Goal: Transaction & Acquisition: Purchase product/service

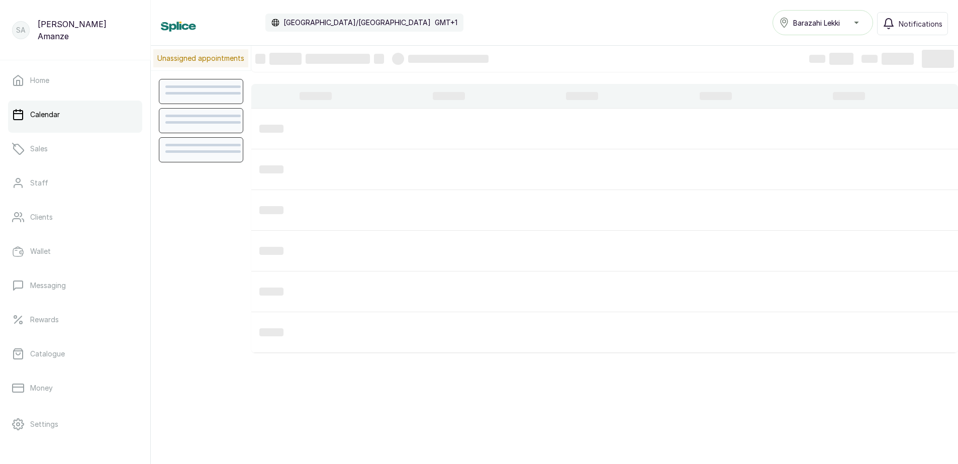
scroll to position [338, 0]
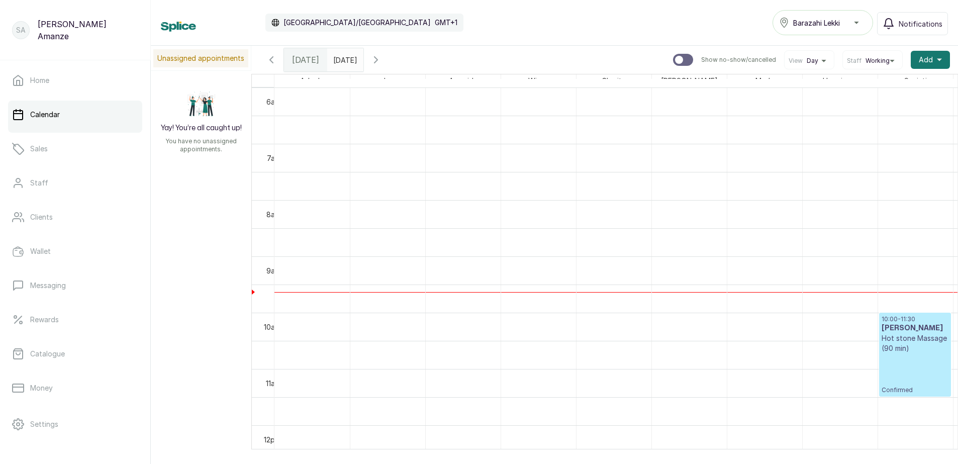
click at [905, 363] on div "10:00 - 11:30 [PERSON_NAME] Hot [PERSON_NAME] Massage (90 min) Confirmed" at bounding box center [914, 354] width 67 height 79
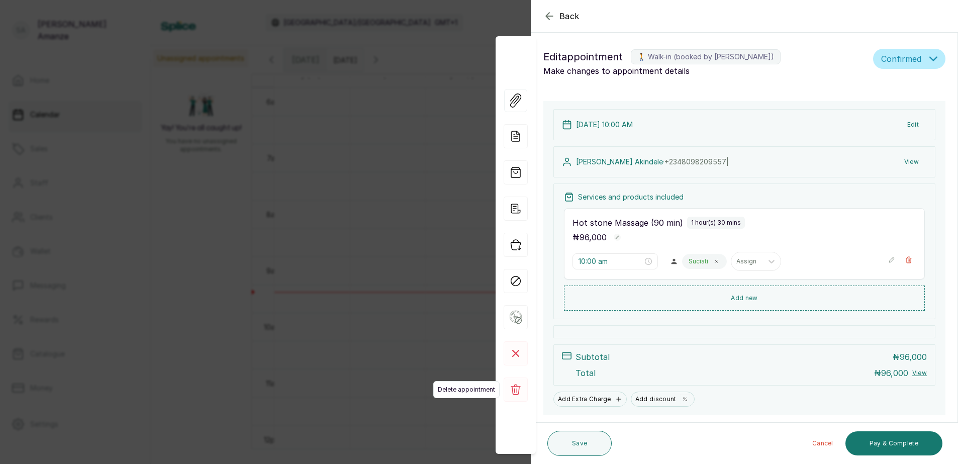
click at [519, 389] on icon at bounding box center [516, 389] width 10 height 11
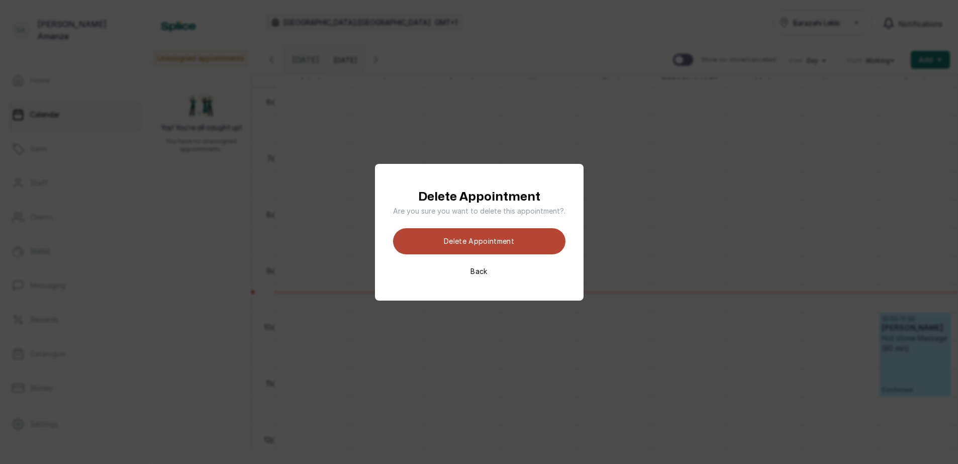
click at [500, 248] on button "Delete appointment" at bounding box center [479, 241] width 172 height 26
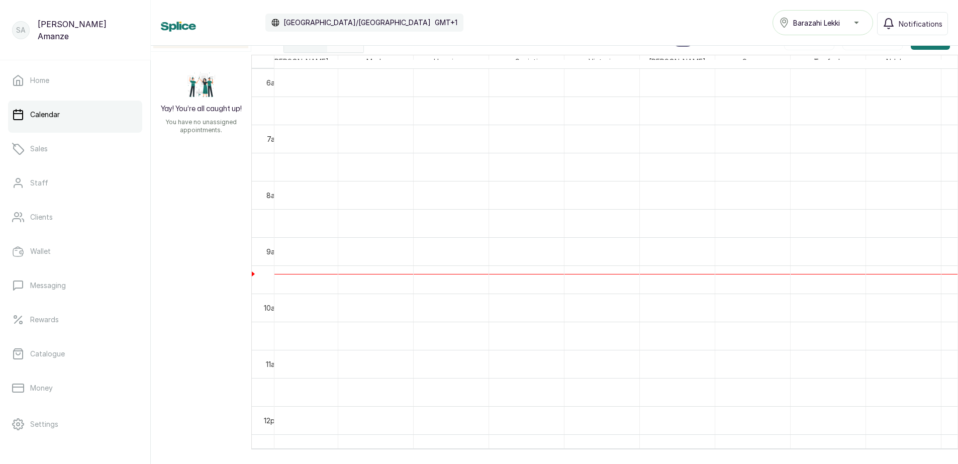
scroll to position [0, 159]
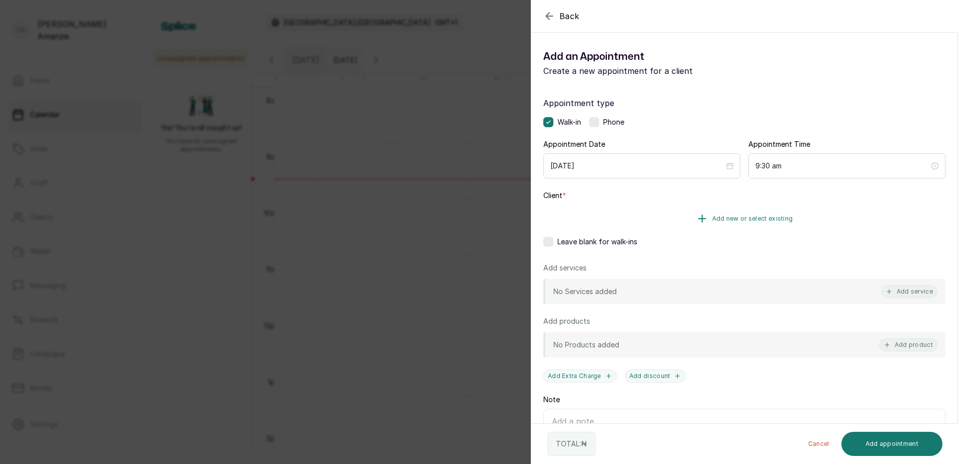
click at [752, 220] on span "Add new or select existing" at bounding box center [752, 219] width 81 height 8
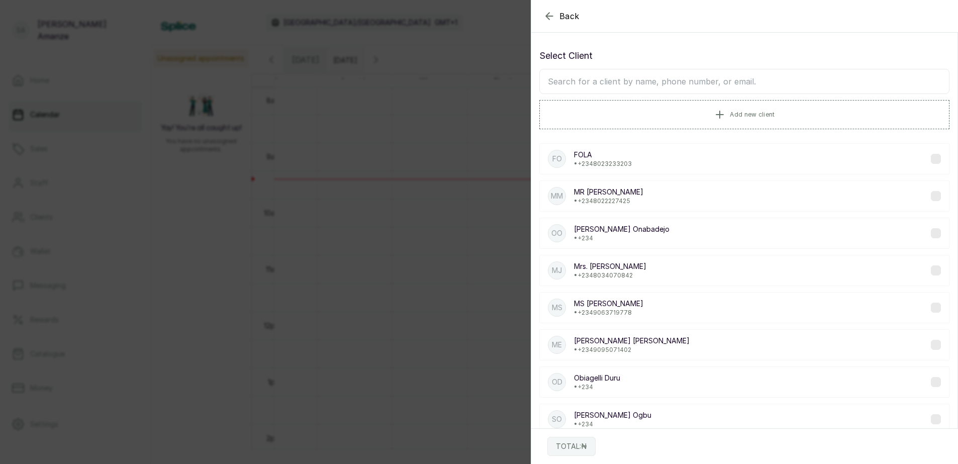
click at [638, 78] on input "text" at bounding box center [744, 81] width 410 height 25
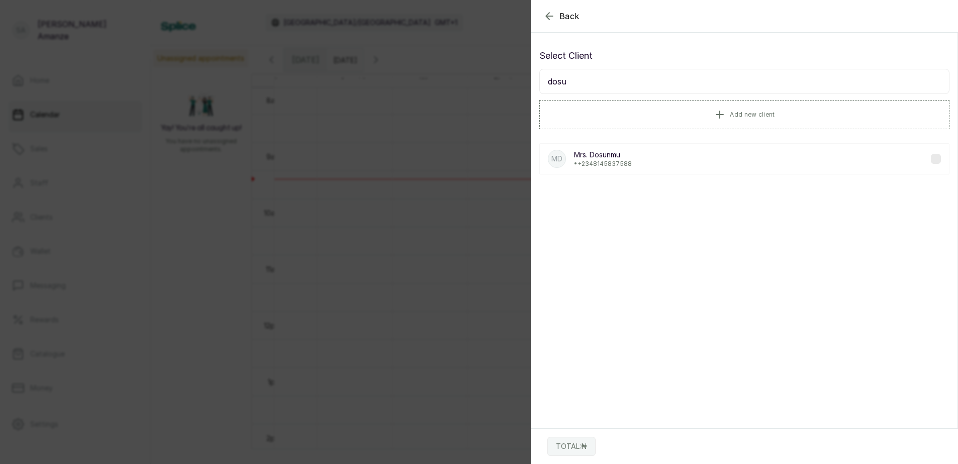
type input "dosu"
click at [613, 167] on p "• [PHONE_NUMBER]" at bounding box center [603, 164] width 58 height 8
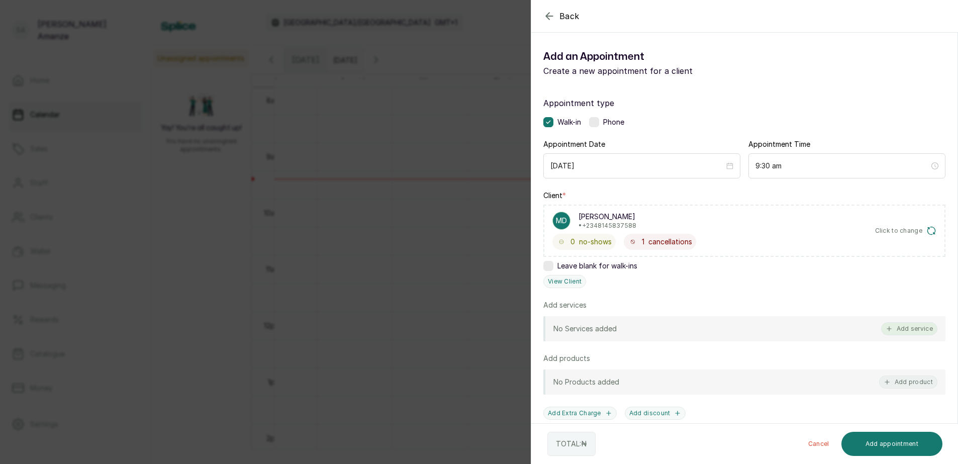
click at [912, 333] on button "Add service" at bounding box center [909, 328] width 56 height 13
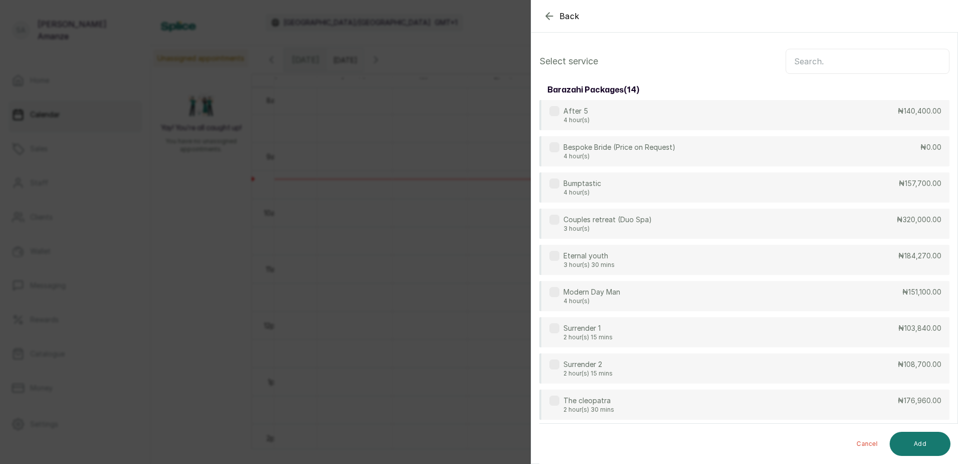
click at [881, 58] on input "text" at bounding box center [867, 61] width 164 height 25
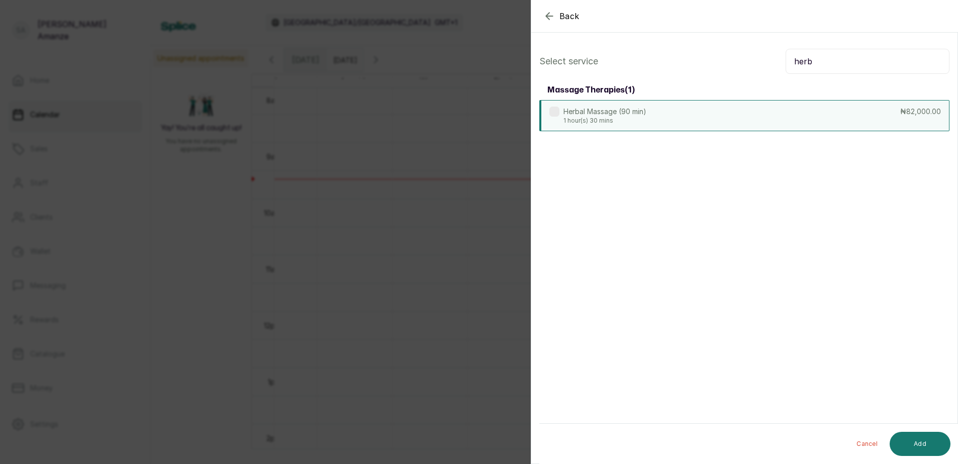
type input "herb"
click at [861, 111] on div "Herbal Massage (90 min) 1 hour(s) 30 mins ₦82,000.00" at bounding box center [744, 115] width 410 height 31
click at [918, 439] on button "Add" at bounding box center [919, 444] width 61 height 24
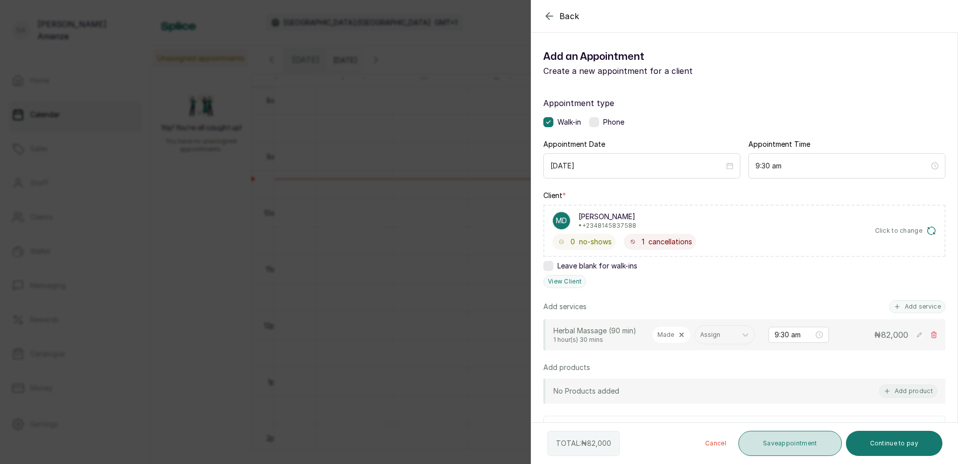
click at [810, 441] on button "Save appointment" at bounding box center [790, 443] width 104 height 25
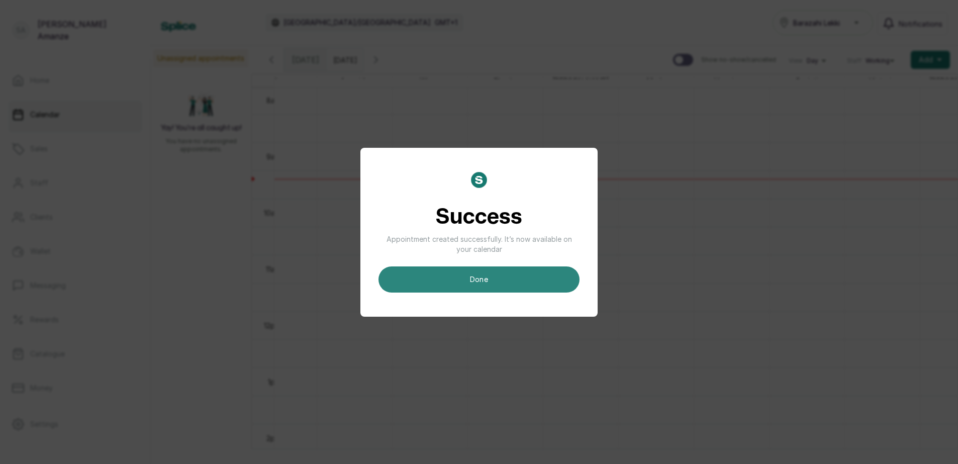
click at [567, 286] on button "done" at bounding box center [478, 279] width 201 height 26
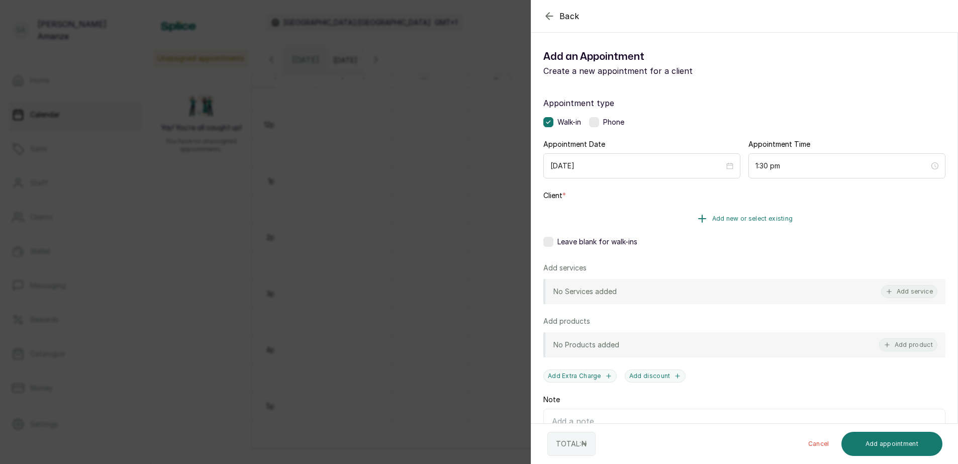
click at [757, 220] on span "Add new or select existing" at bounding box center [752, 219] width 81 height 8
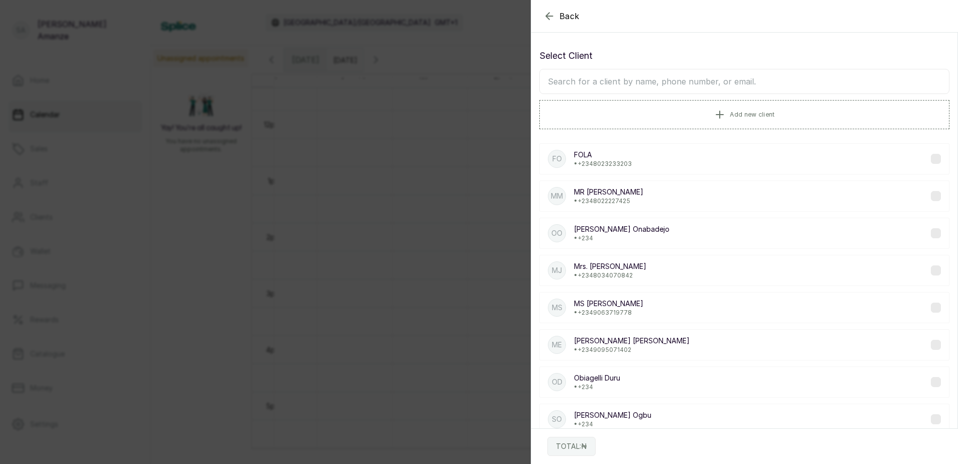
click at [604, 85] on input "text" at bounding box center [744, 81] width 410 height 25
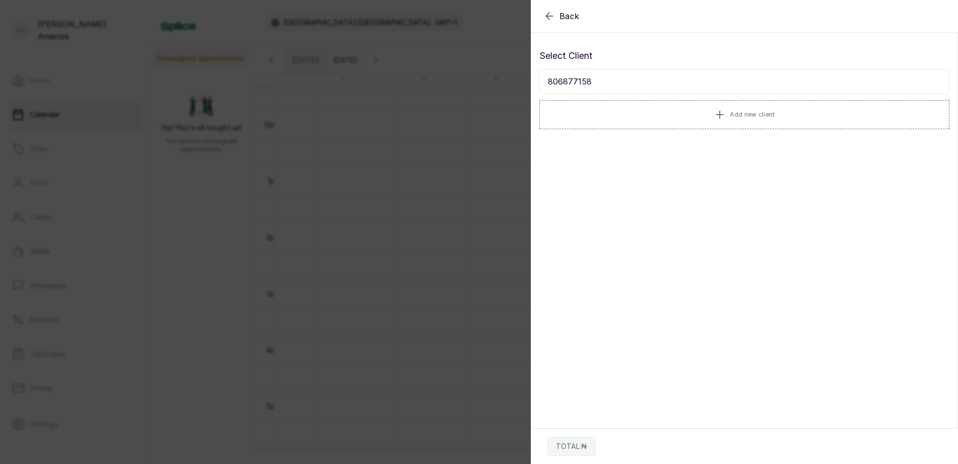
type input "8068771585"
drag, startPoint x: 548, startPoint y: 82, endPoint x: 599, endPoint y: 89, distance: 52.3
click at [599, 89] on input "8068771585" at bounding box center [744, 81] width 410 height 25
click at [738, 114] on span "Add new client" at bounding box center [752, 114] width 45 height 8
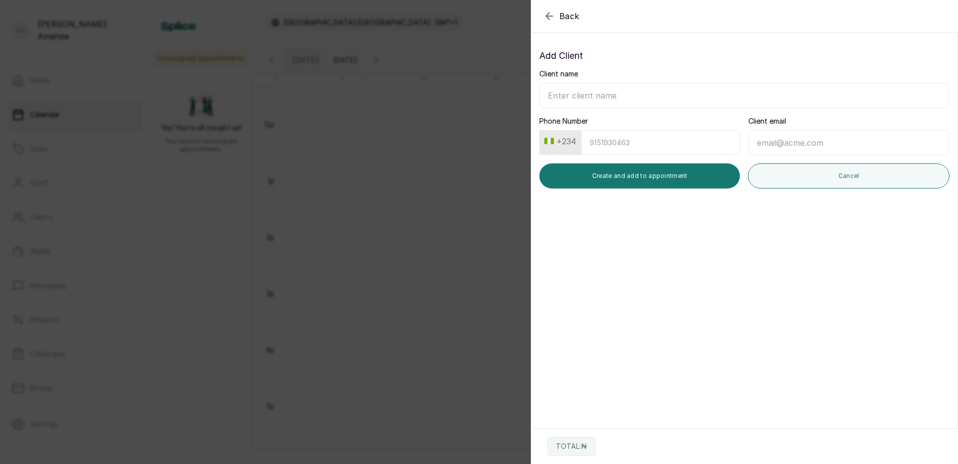
click at [596, 91] on input "Client name" at bounding box center [744, 95] width 410 height 25
type input "m"
type input "[PERSON_NAME]"
click at [623, 143] on input "Phone Number" at bounding box center [660, 142] width 159 height 25
paste input "8068771585"
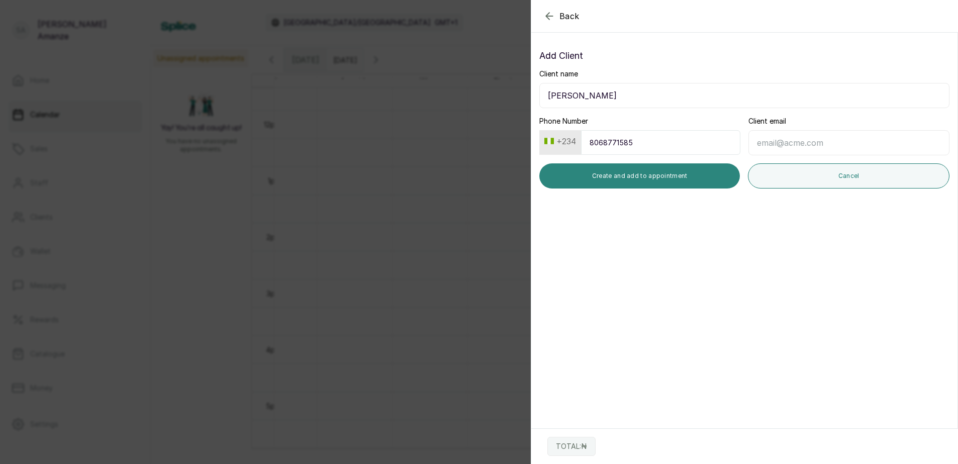
type input "8068771585"
click at [661, 179] on button "Create and add to appointment" at bounding box center [639, 175] width 200 height 25
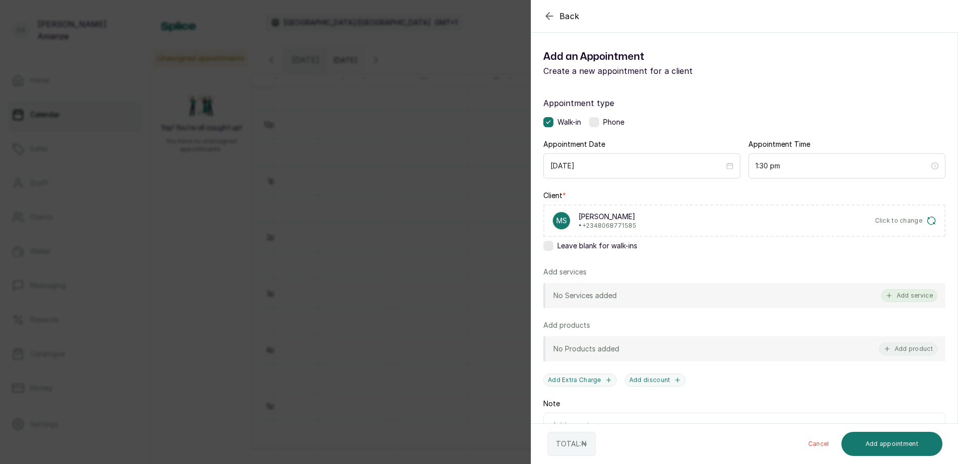
click at [895, 295] on button "Add service" at bounding box center [909, 295] width 56 height 13
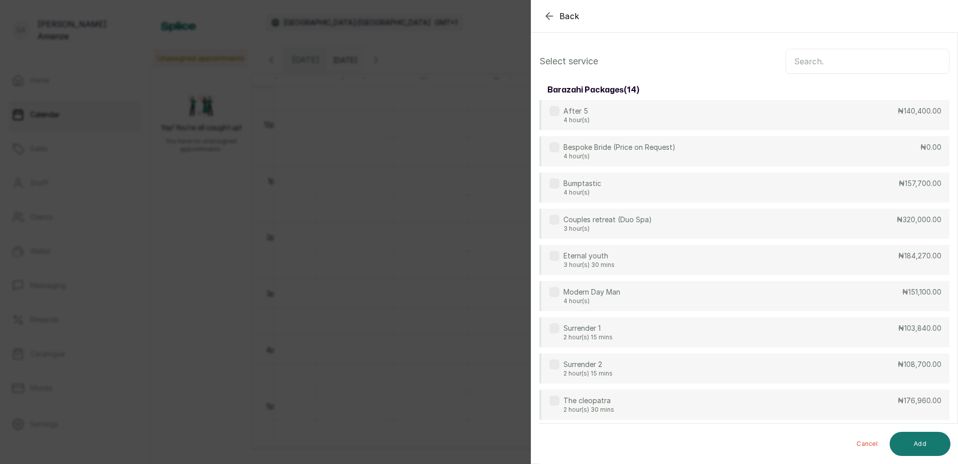
click at [818, 65] on input "text" at bounding box center [867, 61] width 164 height 25
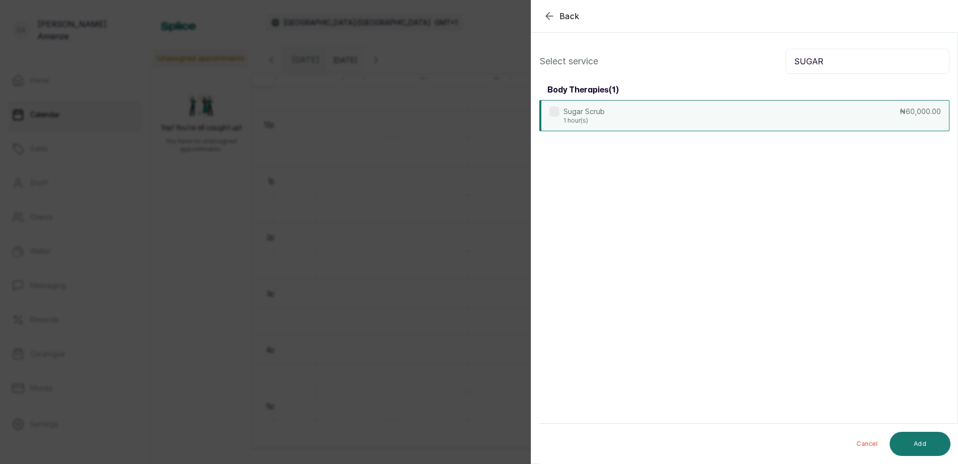
type input "SUGAR"
click at [811, 114] on div "Sugar Scrub 1 hour(s) ₦60,000.00" at bounding box center [744, 115] width 410 height 31
click at [924, 445] on button "Add" at bounding box center [919, 444] width 61 height 24
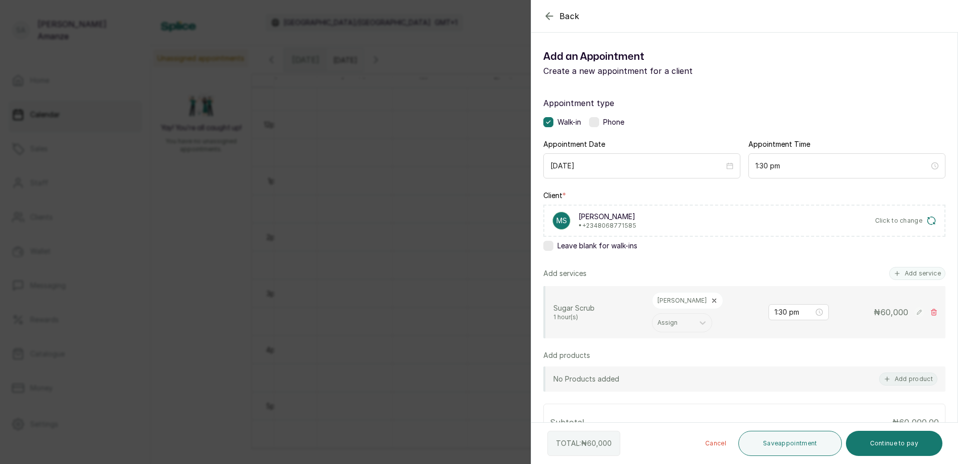
click at [713, 303] on icon at bounding box center [715, 301] width 4 height 4
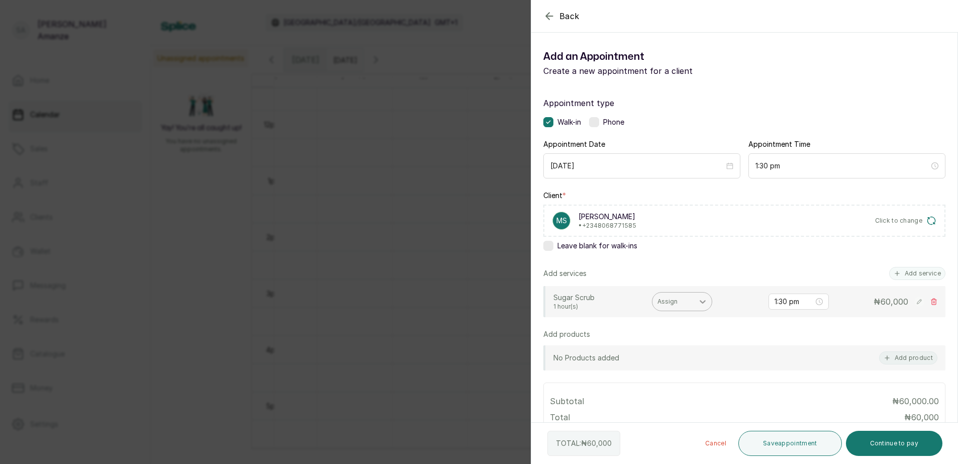
click at [703, 305] on icon at bounding box center [702, 301] width 10 height 10
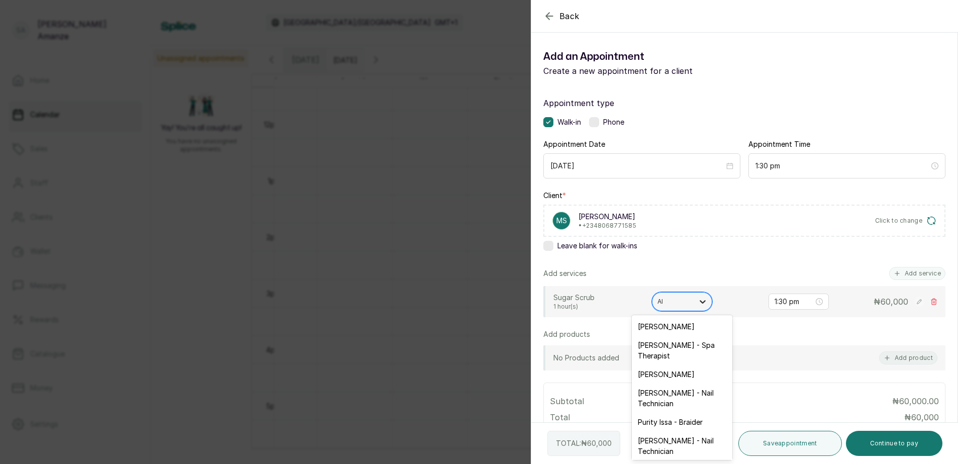
type input "AIS"
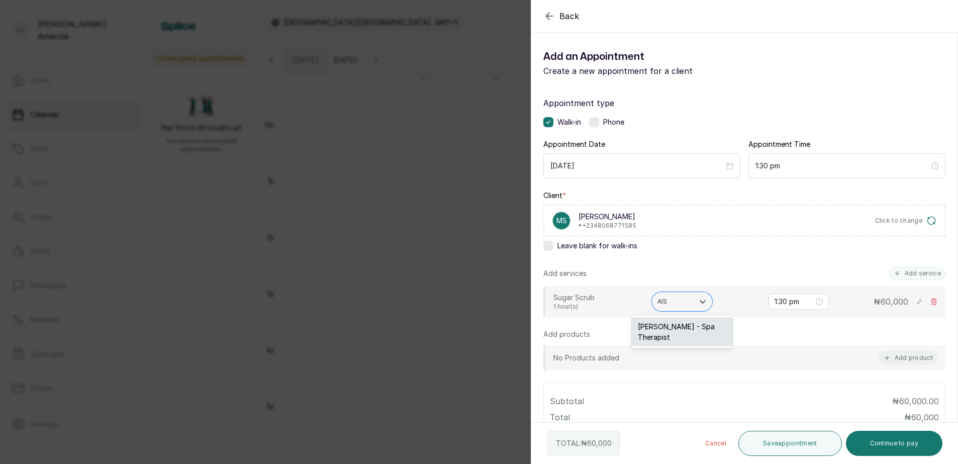
click at [693, 326] on div "[PERSON_NAME] - Spa Therapist" at bounding box center [682, 331] width 100 height 29
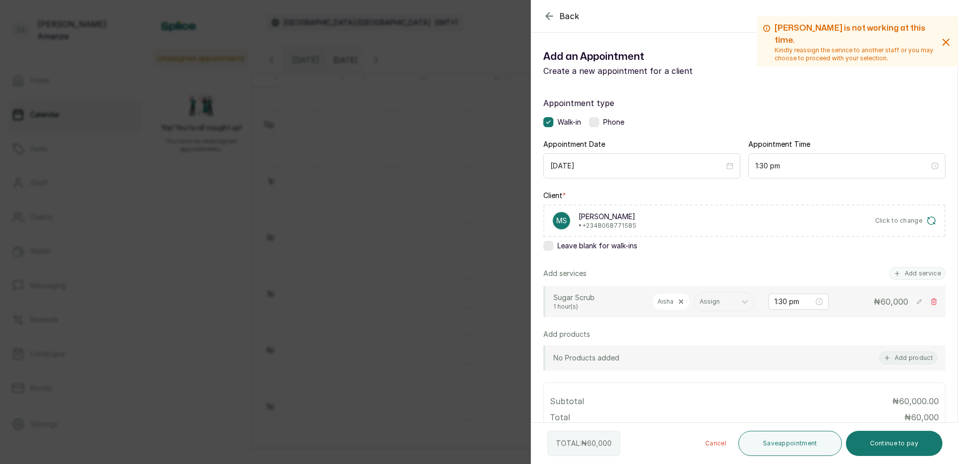
click at [679, 303] on icon at bounding box center [680, 301] width 7 height 7
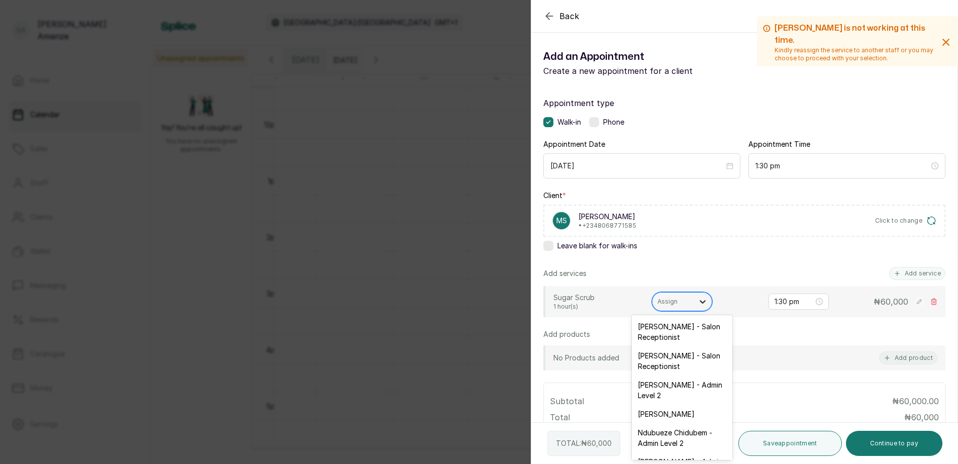
click at [702, 304] on icon at bounding box center [702, 301] width 10 height 10
type input "SU"
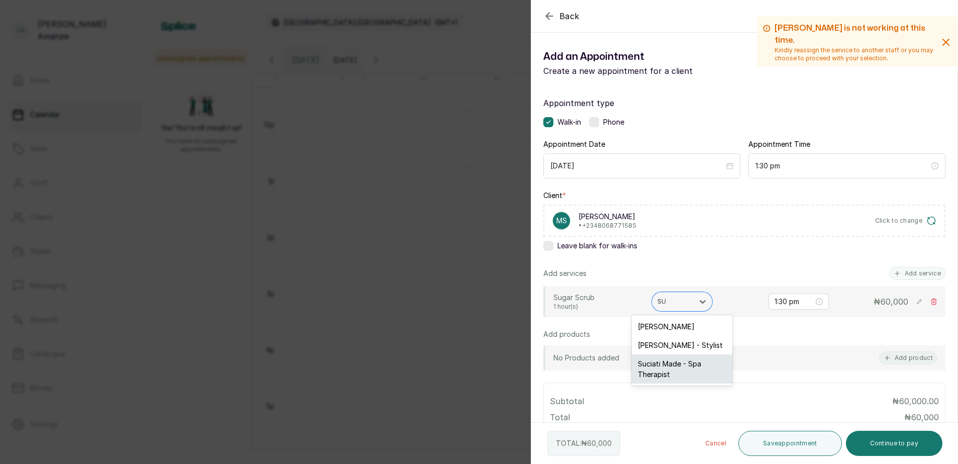
click at [686, 364] on div "Suciati Made - Spa Therapist" at bounding box center [682, 368] width 100 height 29
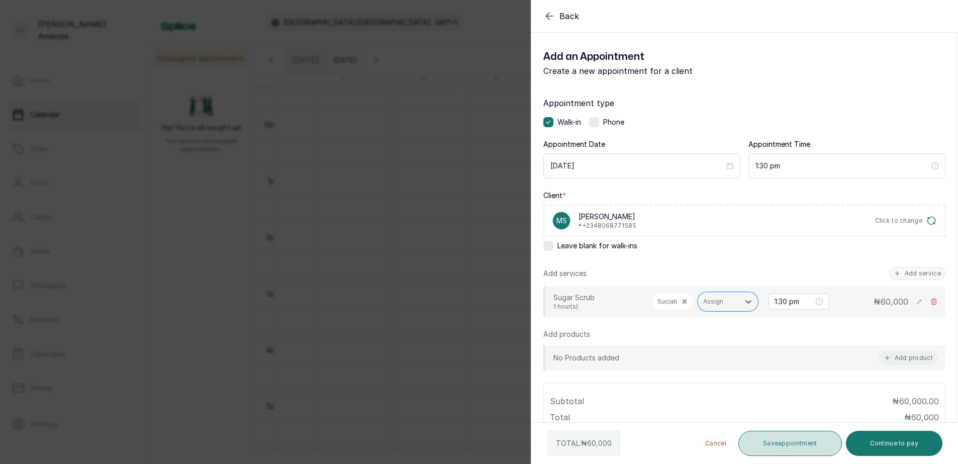
click at [774, 442] on button "Save appointment" at bounding box center [790, 443] width 104 height 25
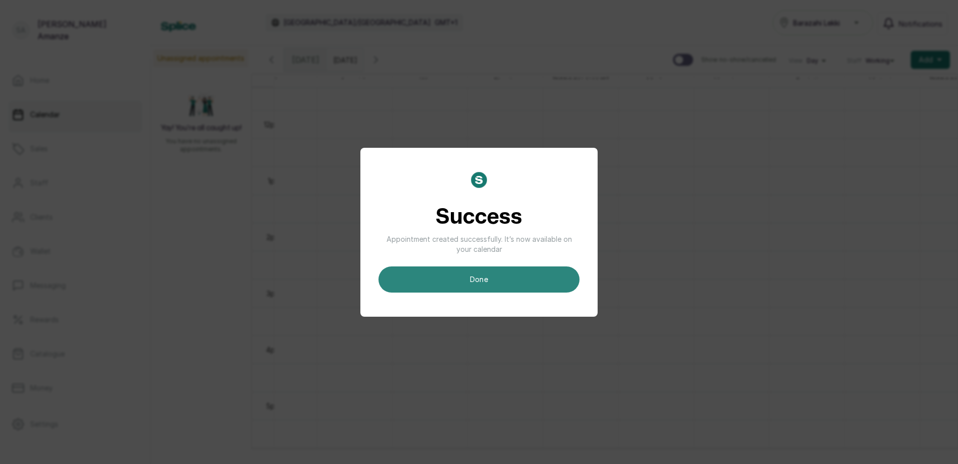
click at [496, 276] on button "done" at bounding box center [478, 279] width 201 height 26
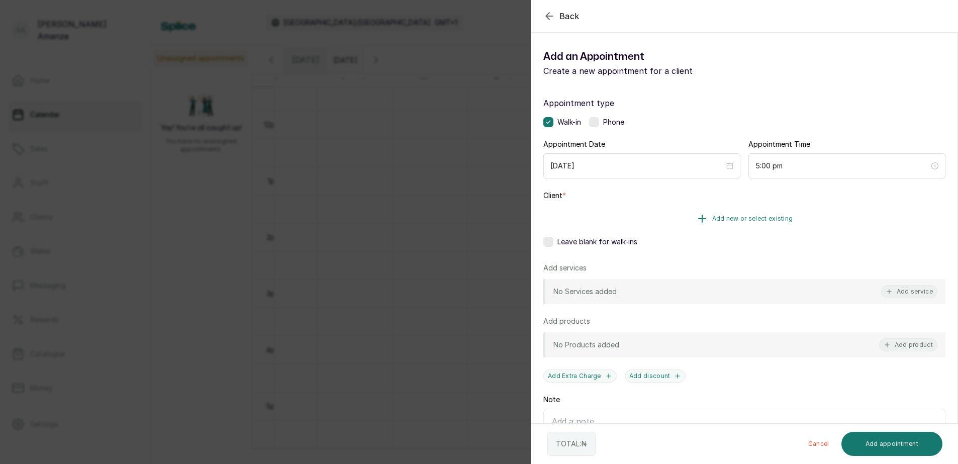
click at [747, 214] on button "Add new or select existing" at bounding box center [744, 219] width 402 height 28
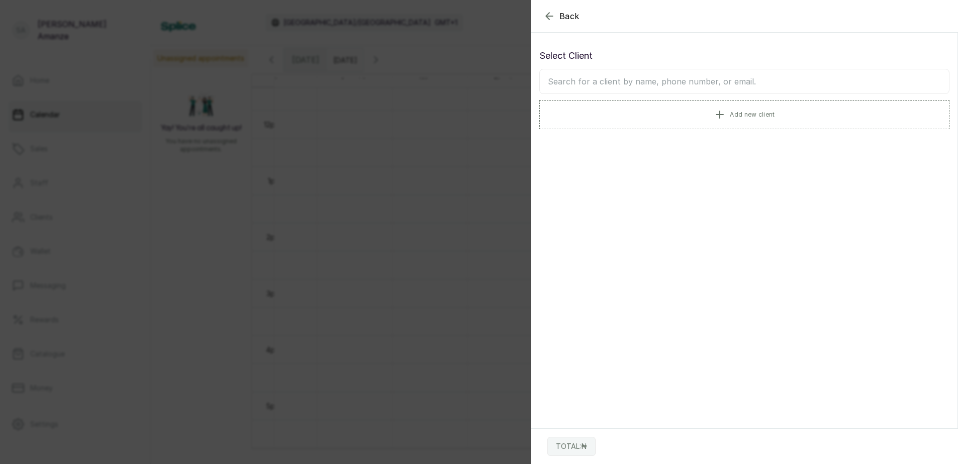
click at [617, 80] on input "text" at bounding box center [744, 81] width 410 height 25
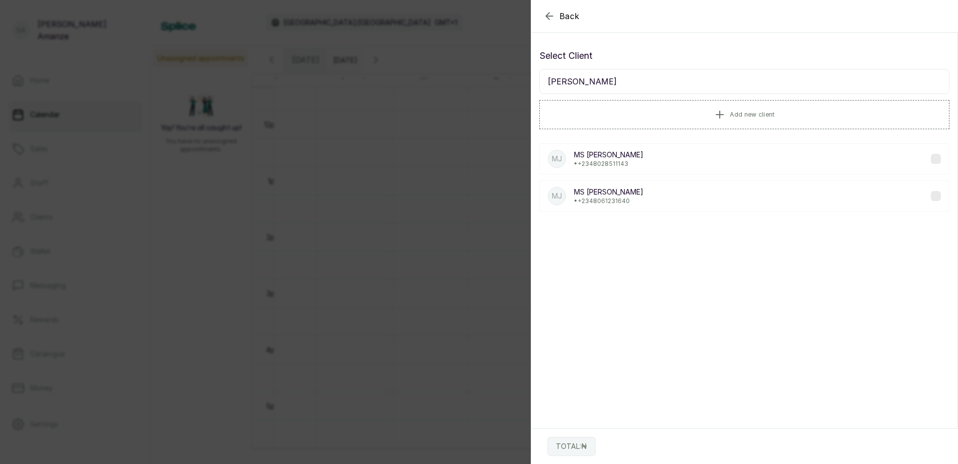
type input "[PERSON_NAME]"
click at [633, 165] on div "MJ MS [PERSON_NAME] • [PHONE_NUMBER]" at bounding box center [744, 158] width 410 height 31
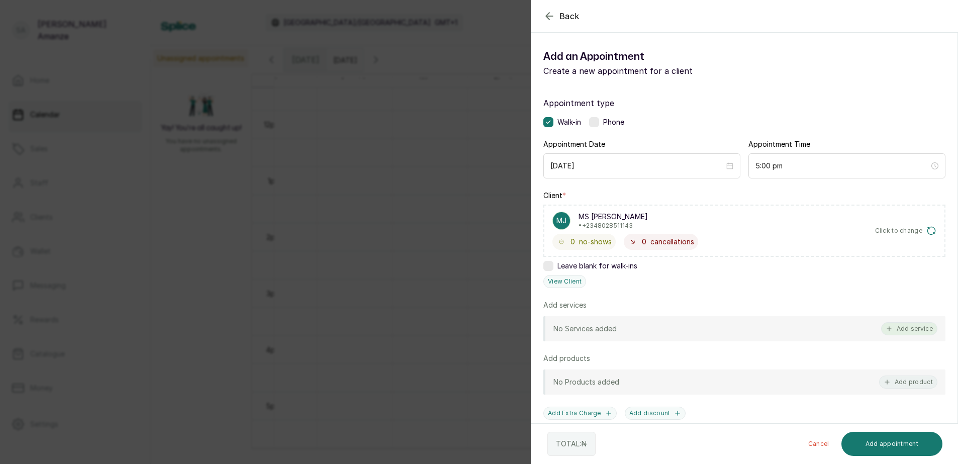
click at [905, 327] on button "Add service" at bounding box center [909, 328] width 56 height 13
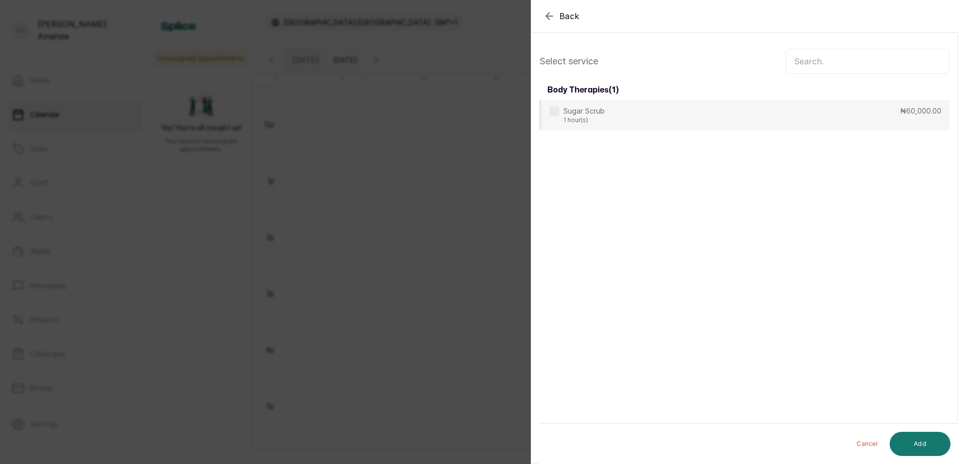
click at [837, 65] on input "text" at bounding box center [867, 61] width 164 height 25
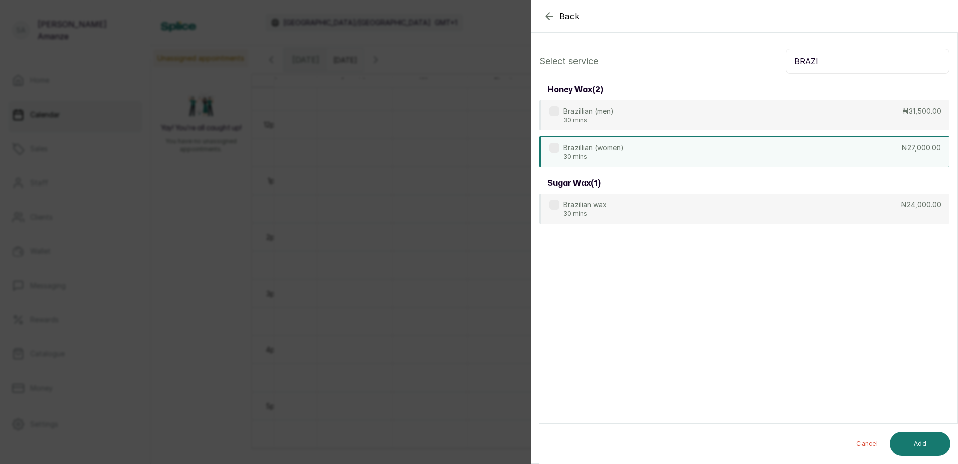
type input "BRAZI"
click at [796, 145] on div "Brazillian (women) 30 mins ₦27,000.00" at bounding box center [744, 151] width 410 height 31
click at [923, 441] on button "Add" at bounding box center [919, 444] width 61 height 24
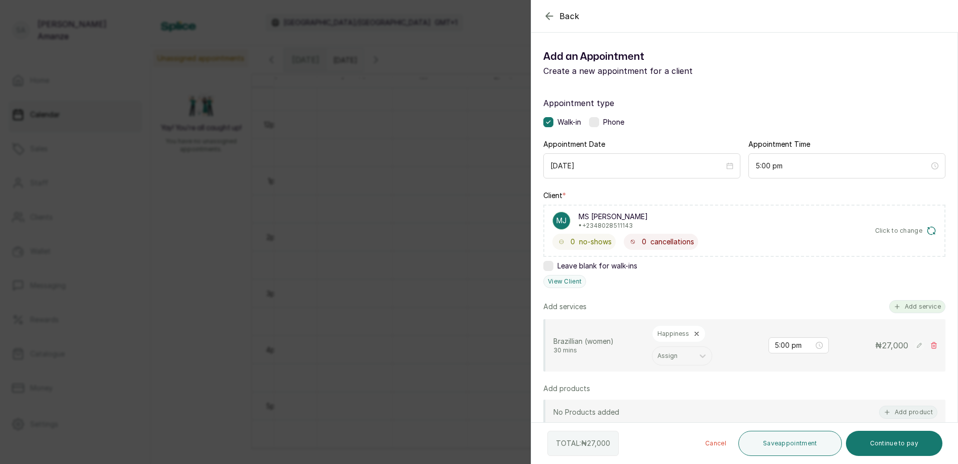
click at [918, 304] on button "Add service" at bounding box center [917, 306] width 56 height 13
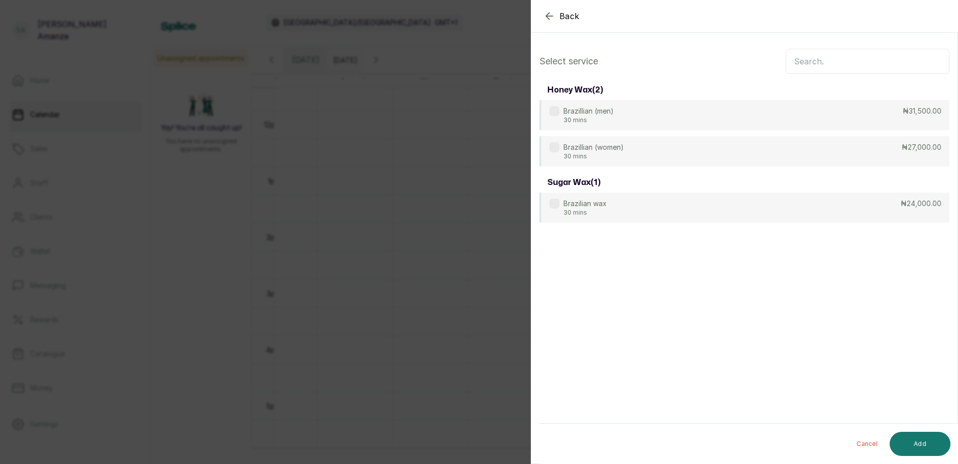
click at [886, 62] on input "text" at bounding box center [867, 61] width 164 height 25
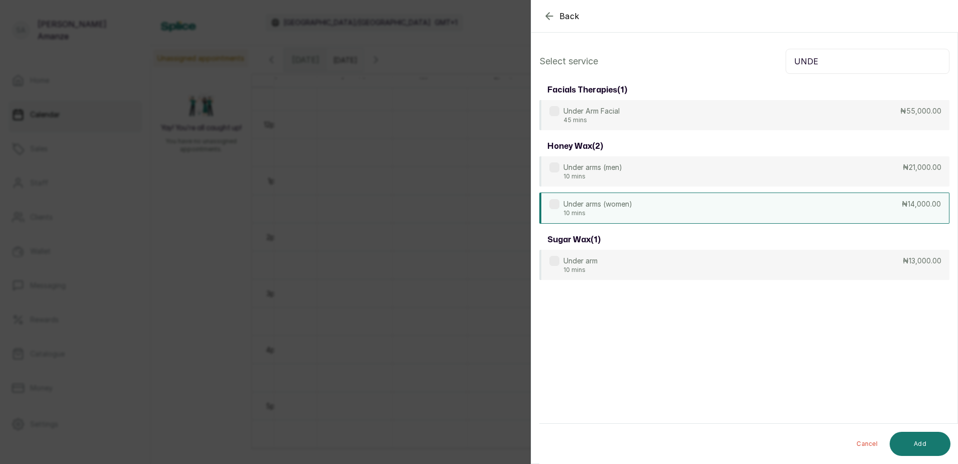
type input "UNDE"
click at [750, 207] on div "Under arms (women) 10 mins ₦14,000.00" at bounding box center [744, 207] width 410 height 31
click at [904, 437] on button "Add" at bounding box center [919, 444] width 61 height 24
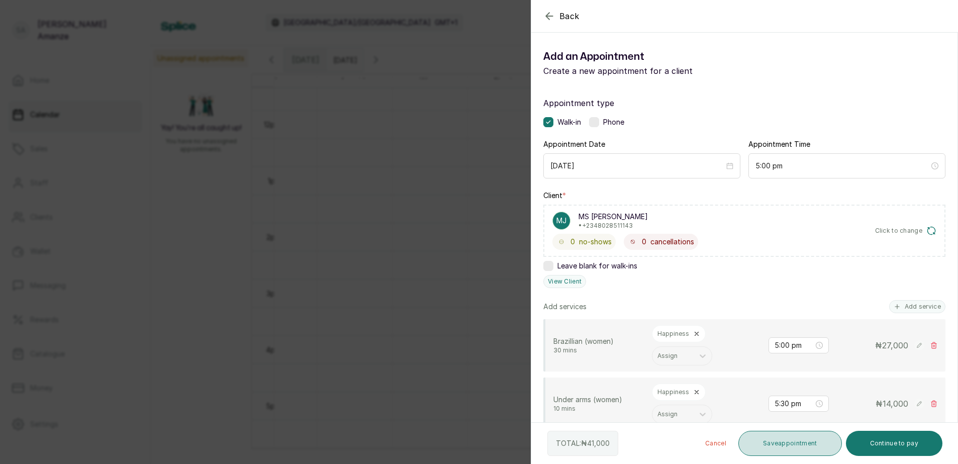
click at [775, 447] on button "Save appointment" at bounding box center [790, 443] width 104 height 25
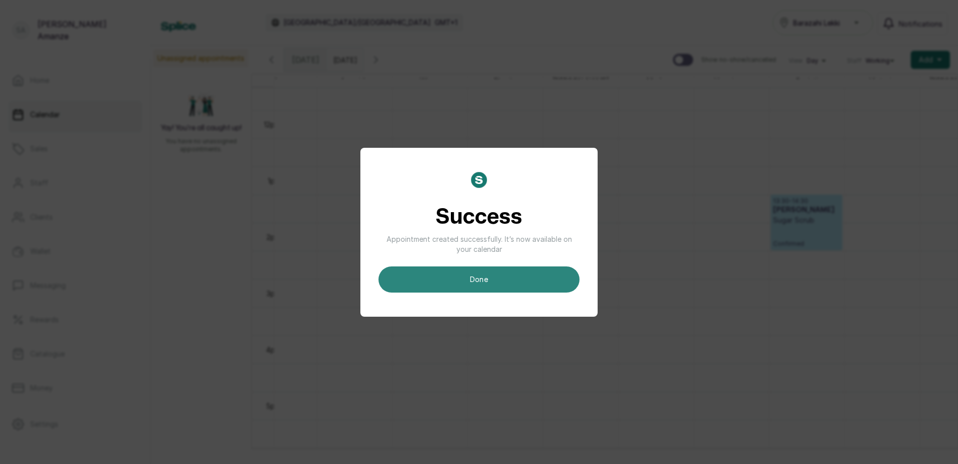
click at [450, 279] on button "done" at bounding box center [478, 279] width 201 height 26
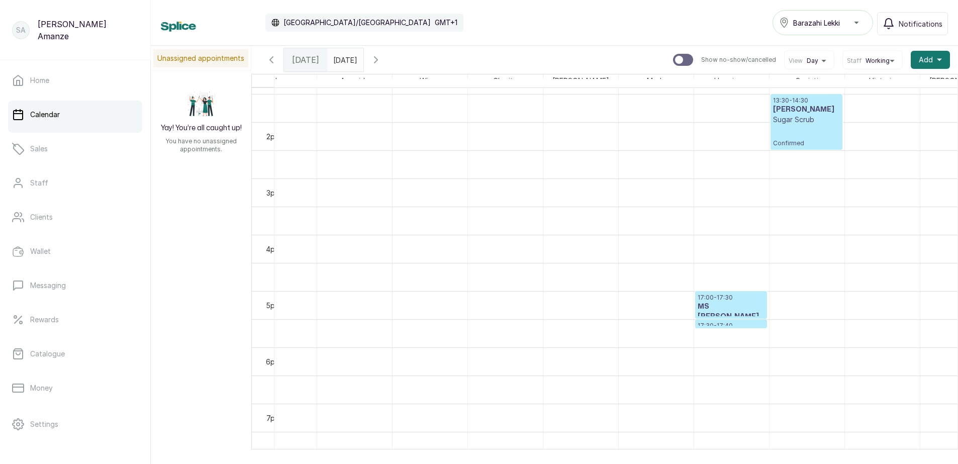
scroll to position [754, 0]
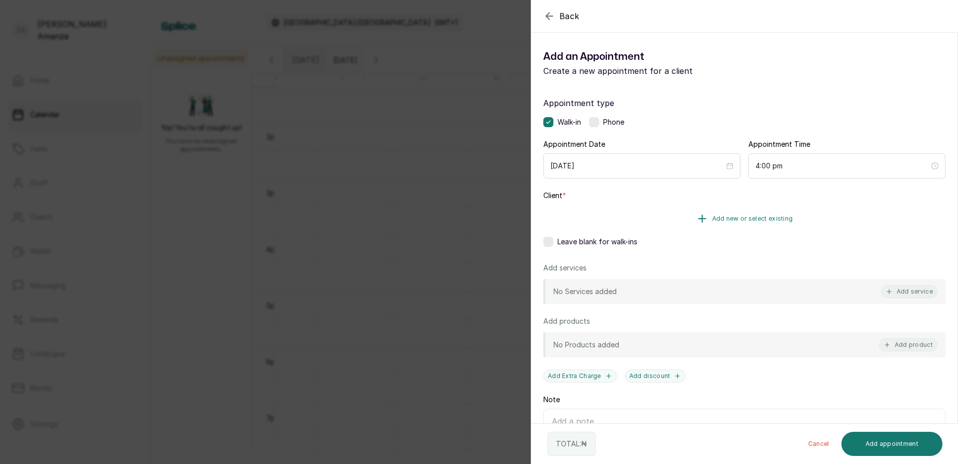
click at [760, 218] on span "Add new or select existing" at bounding box center [752, 219] width 81 height 8
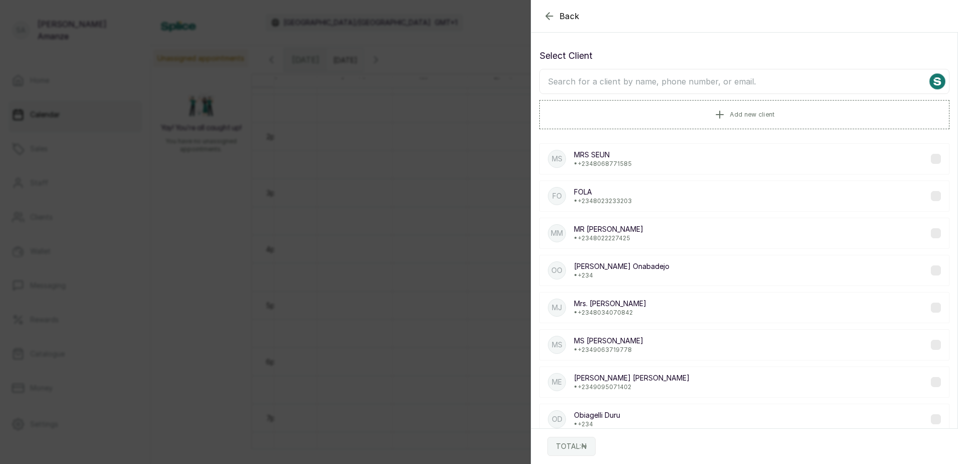
click at [643, 81] on input "text" at bounding box center [744, 81] width 410 height 25
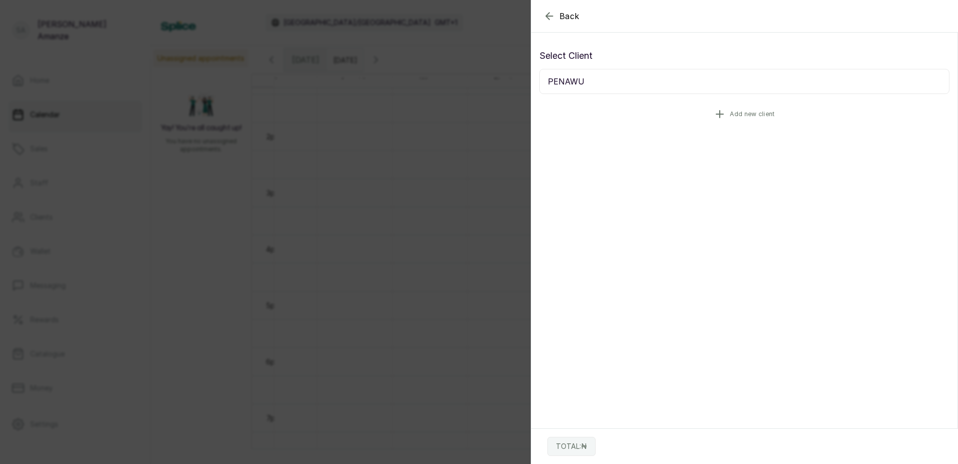
type input "PENAWU"
click at [741, 113] on span "Add new client" at bounding box center [752, 114] width 45 height 8
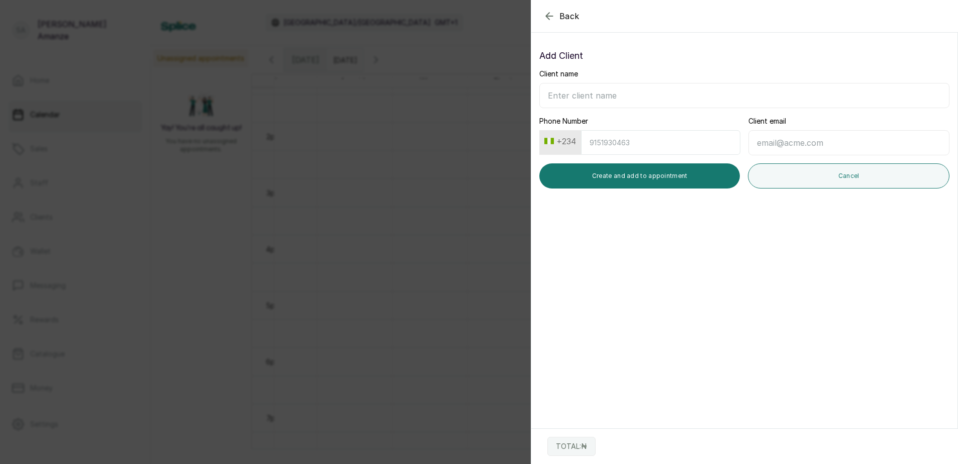
click at [632, 91] on input "Client name" at bounding box center [744, 95] width 410 height 25
type input "[PERSON_NAME]"
click at [657, 140] on input "Phone Number" at bounding box center [660, 142] width 159 height 25
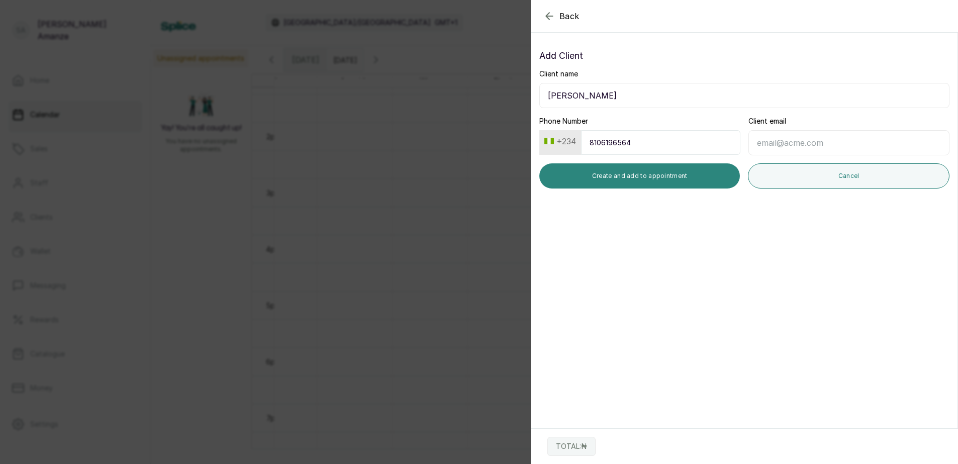
type input "8106196564"
click at [647, 175] on button "Create and add to appointment" at bounding box center [639, 175] width 200 height 25
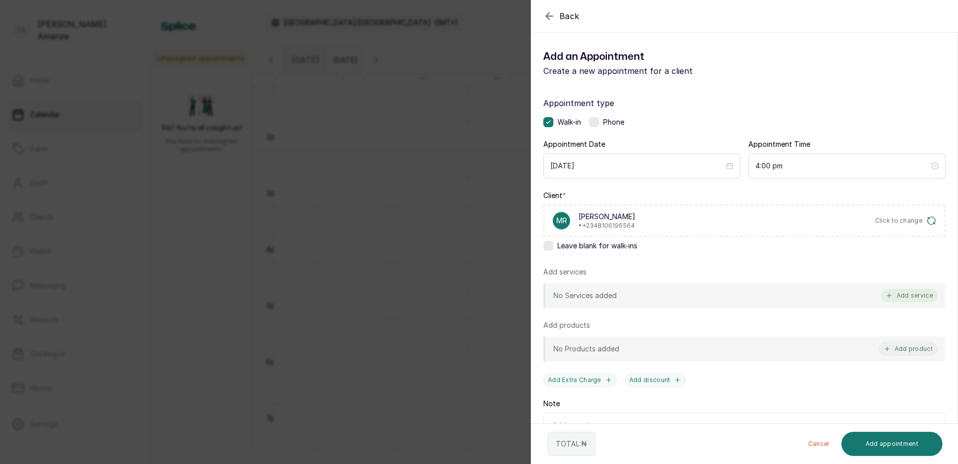
click at [912, 294] on button "Add service" at bounding box center [909, 295] width 56 height 13
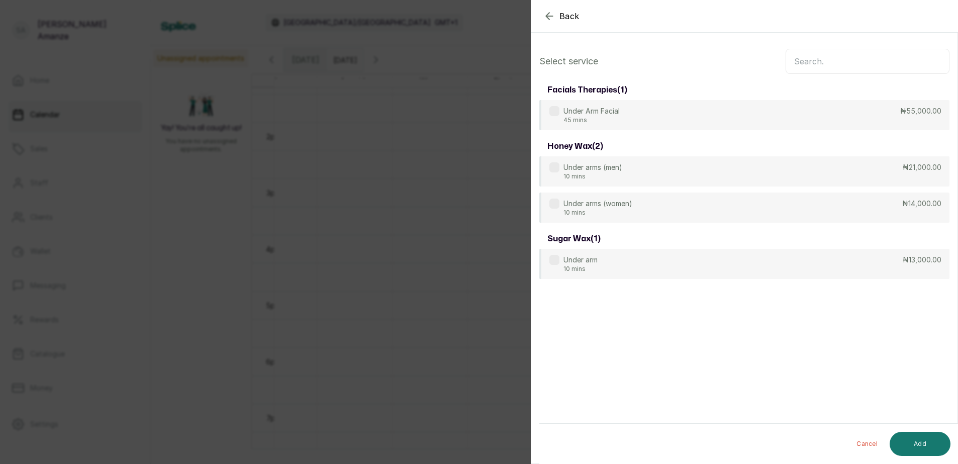
click at [852, 55] on input "text" at bounding box center [867, 61] width 164 height 25
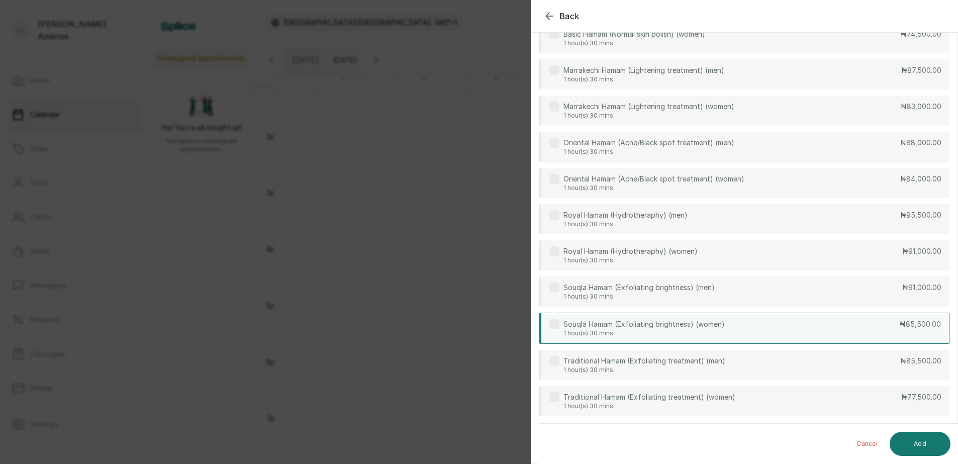
scroll to position [387, 0]
type input "HAM"
click at [874, 335] on div "Souqla Hamam (Exfoliating brightness) (women) 1 hour(s) 30 mins ₦85,500.00" at bounding box center [744, 327] width 410 height 31
click at [910, 437] on button "Add" at bounding box center [919, 444] width 61 height 24
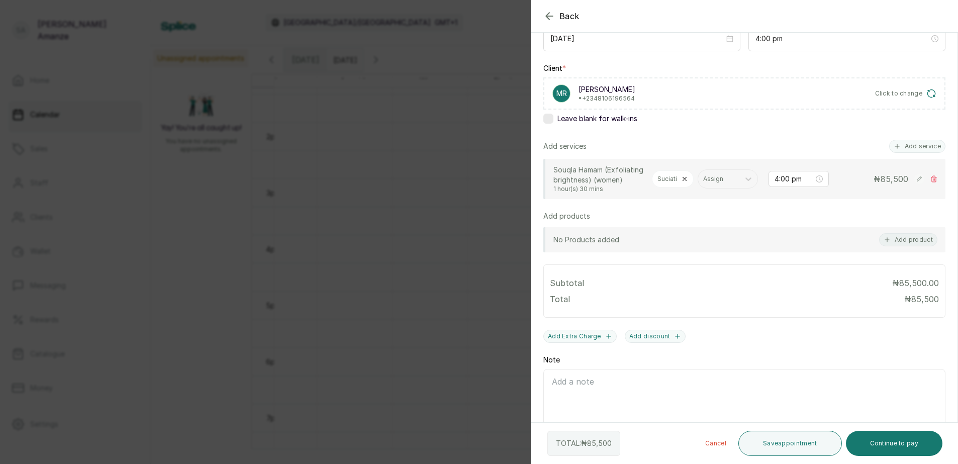
scroll to position [167, 0]
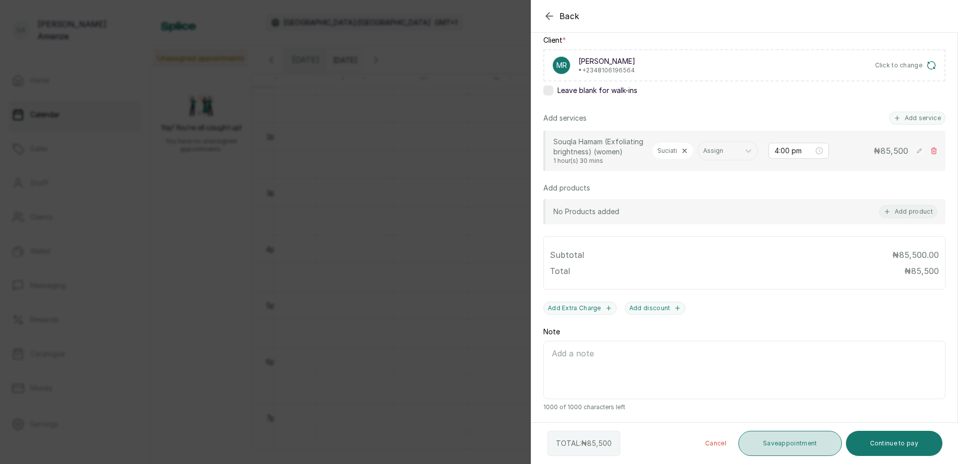
click at [819, 439] on button "Save appointment" at bounding box center [790, 443] width 104 height 25
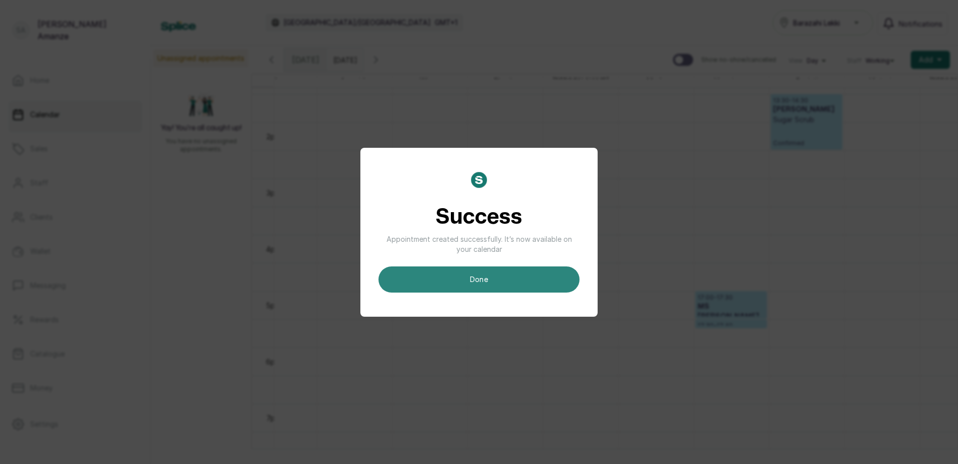
click at [524, 275] on button "done" at bounding box center [478, 279] width 201 height 26
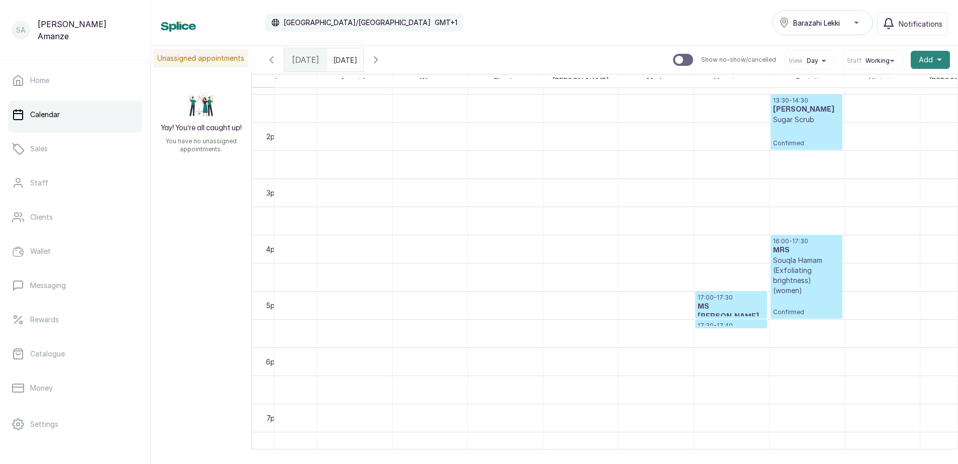
click at [919, 58] on span "Add" at bounding box center [926, 60] width 14 height 10
click at [884, 109] on span "New Sale" at bounding box center [893, 107] width 96 height 12
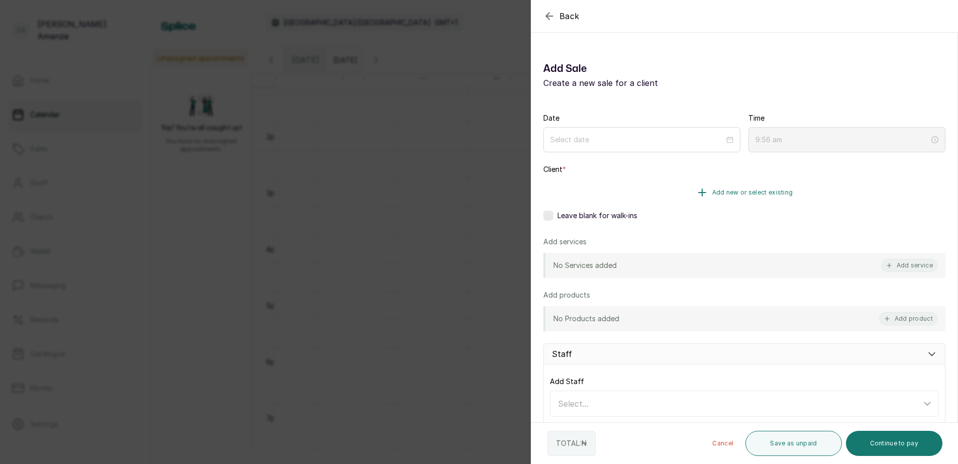
click at [758, 193] on span "Add new or select existing" at bounding box center [752, 192] width 81 height 8
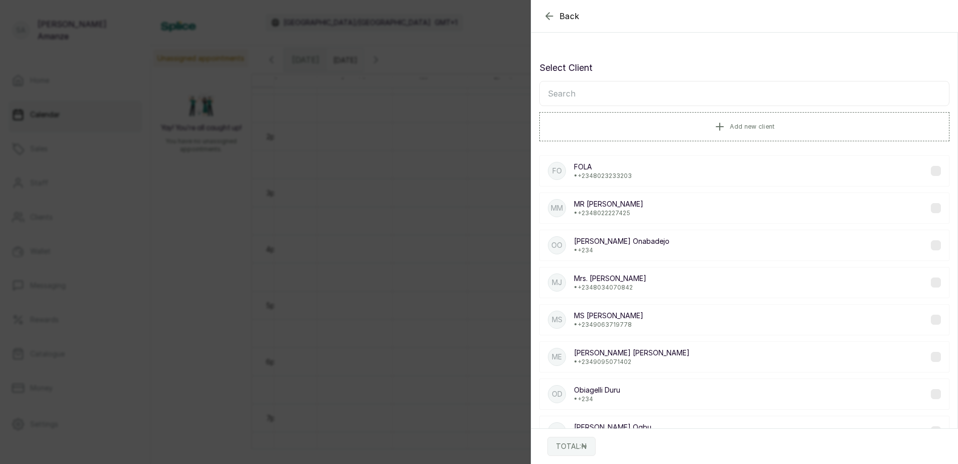
click at [679, 94] on input "text" at bounding box center [744, 93] width 410 height 25
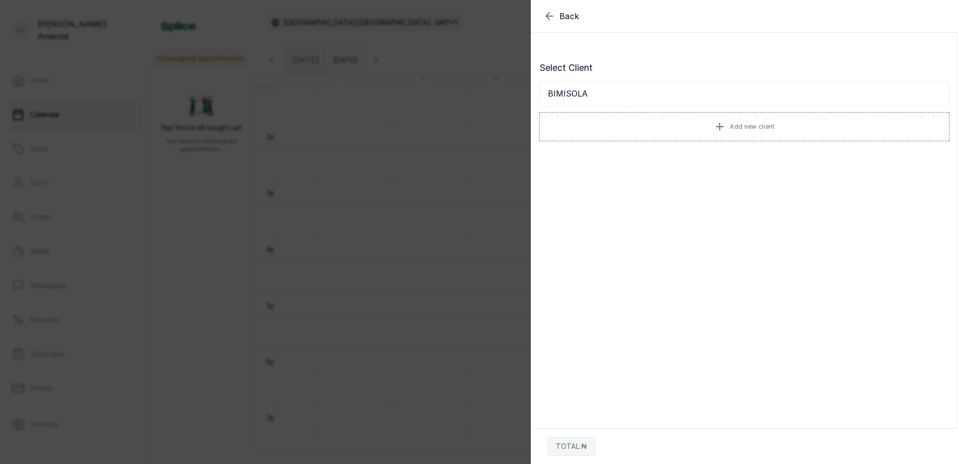
drag, startPoint x: 546, startPoint y: 93, endPoint x: 627, endPoint y: 103, distance: 82.0
click at [627, 103] on input "BIMISOLA" at bounding box center [744, 93] width 410 height 25
drag, startPoint x: 545, startPoint y: 93, endPoint x: 599, endPoint y: 97, distance: 54.4
click at [599, 97] on input "OLUTONI" at bounding box center [744, 93] width 410 height 25
type input "OSIBODU BIMISOLA"
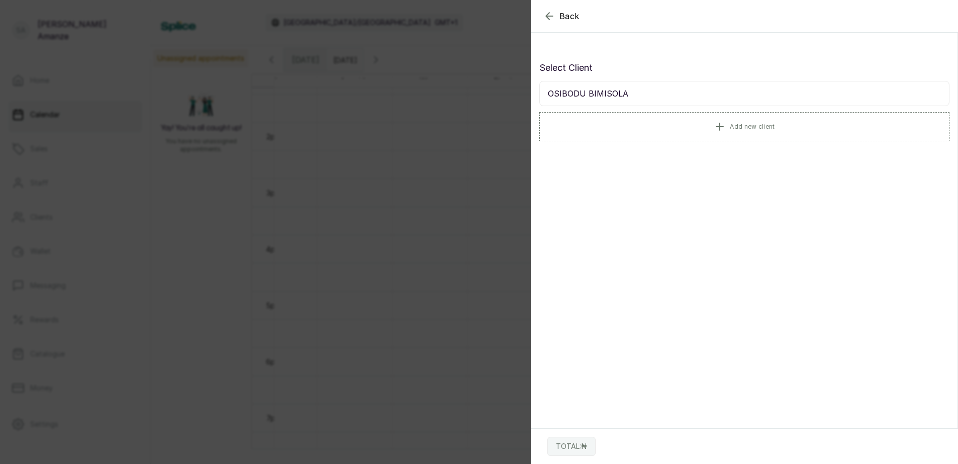
drag, startPoint x: 546, startPoint y: 95, endPoint x: 641, endPoint y: 100, distance: 94.6
click at [641, 100] on input "OSIBODU BIMISOLA" at bounding box center [744, 93] width 410 height 25
click at [741, 125] on span "Add new client" at bounding box center [752, 126] width 45 height 8
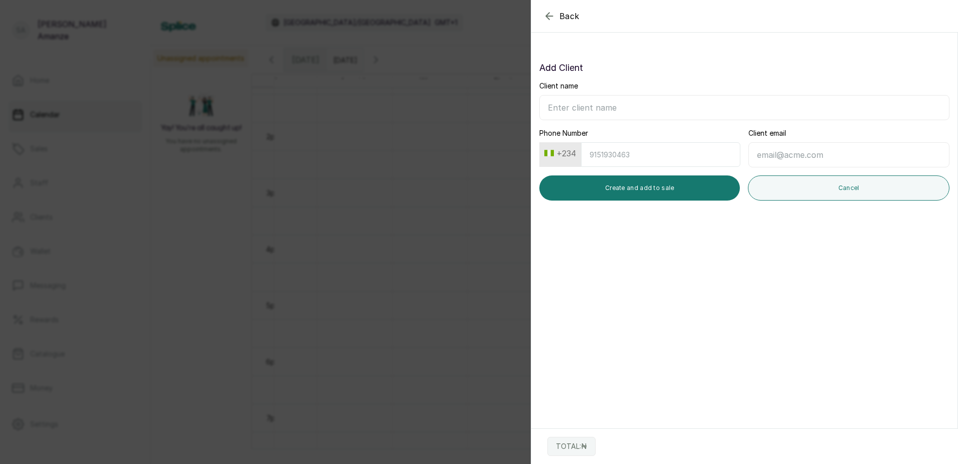
paste input "OSIBODU BIMISOLA"
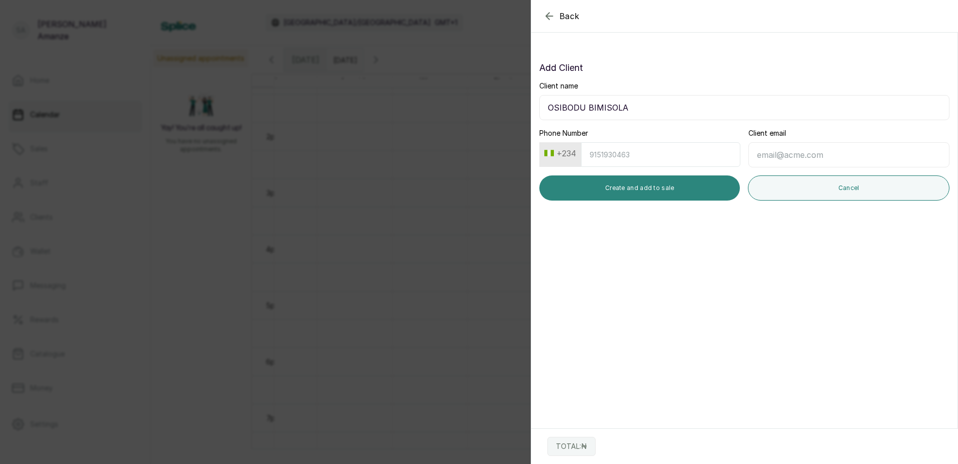
type input "OSIBODU BIMISOLA"
click at [615, 189] on button "Create and add to sale" at bounding box center [639, 187] width 200 height 25
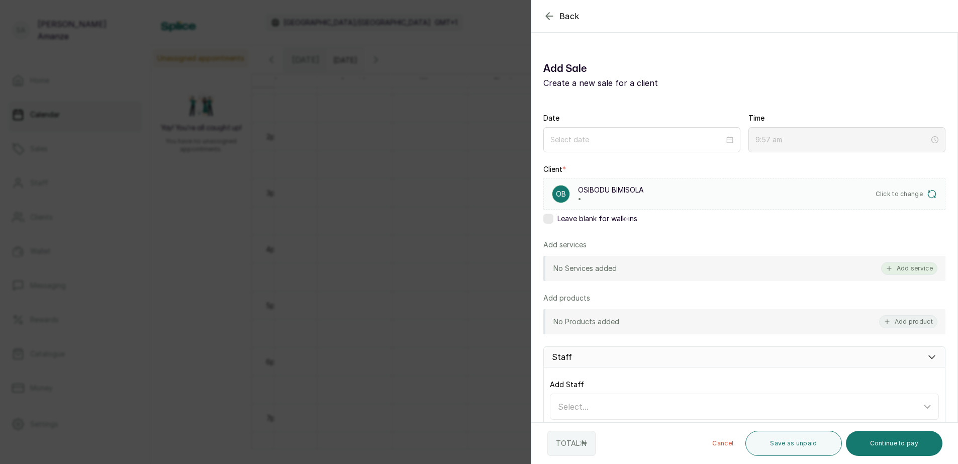
click at [897, 268] on button "Add service" at bounding box center [909, 268] width 56 height 13
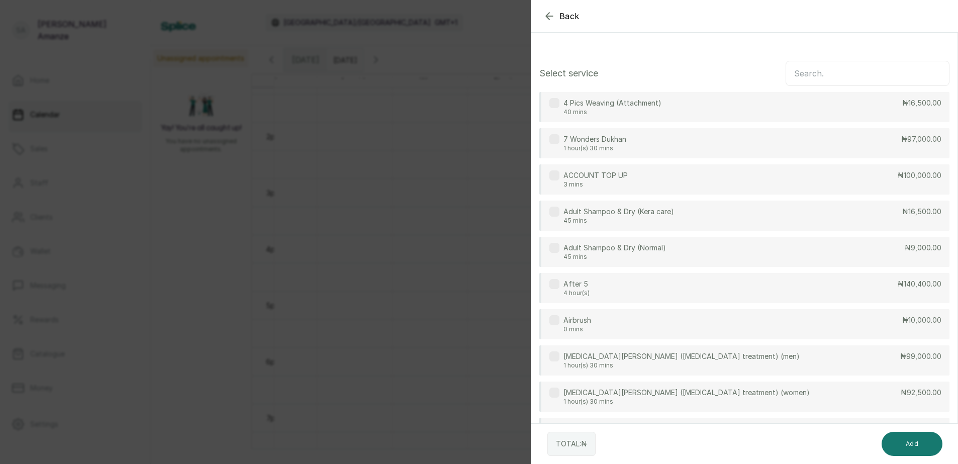
click at [803, 76] on input "text" at bounding box center [867, 73] width 164 height 25
type input "Y"
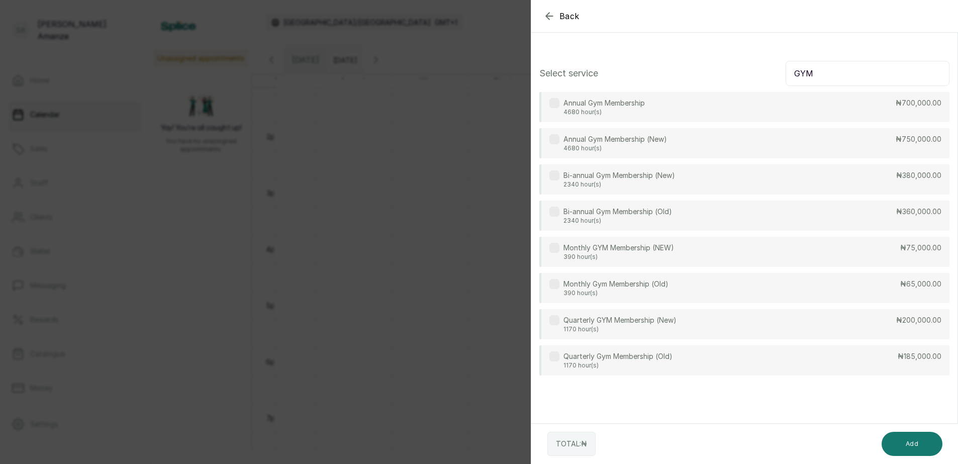
type input "GYM"
click at [769, 279] on div "Monthly Gym Membership (Old) 390 hour(s) ₦65,000.00" at bounding box center [744, 288] width 410 height 30
click at [914, 455] on button "Add" at bounding box center [911, 444] width 61 height 24
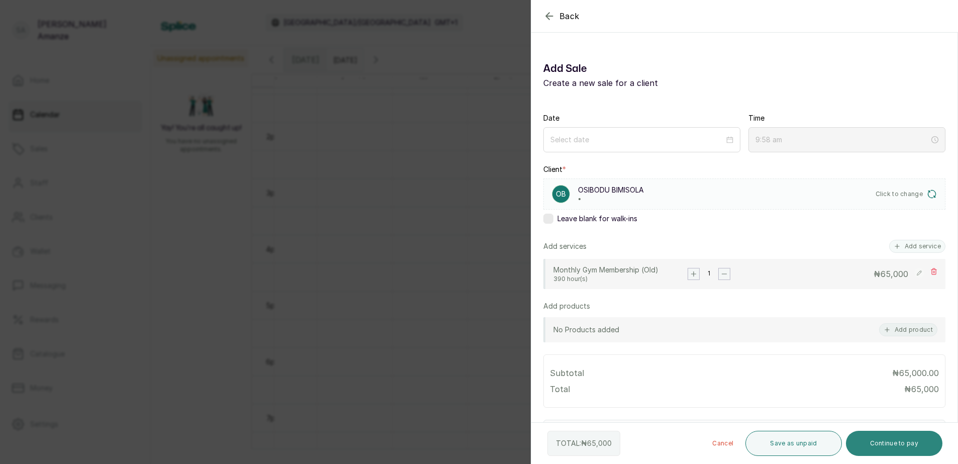
click at [882, 447] on button "Continue to pay" at bounding box center [894, 443] width 97 height 25
click at [728, 142] on div at bounding box center [641, 139] width 183 height 11
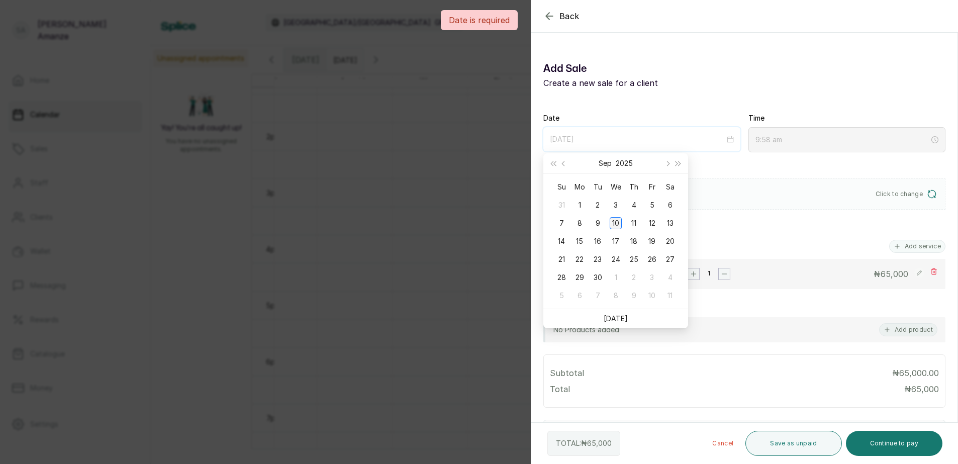
type input "[DATE]"
click at [616, 222] on div "10" at bounding box center [616, 223] width 12 height 12
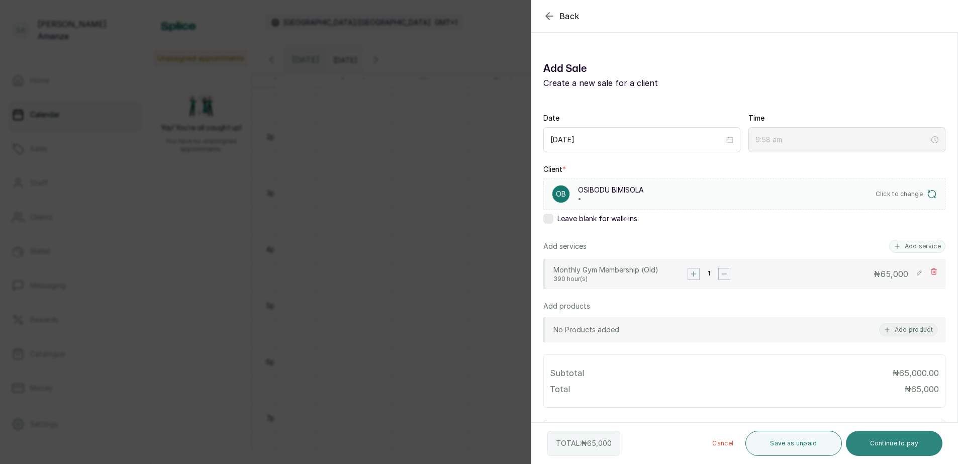
click at [870, 438] on button "Continue to pay" at bounding box center [894, 443] width 97 height 25
click at [887, 441] on button "Continue to pay" at bounding box center [894, 443] width 97 height 25
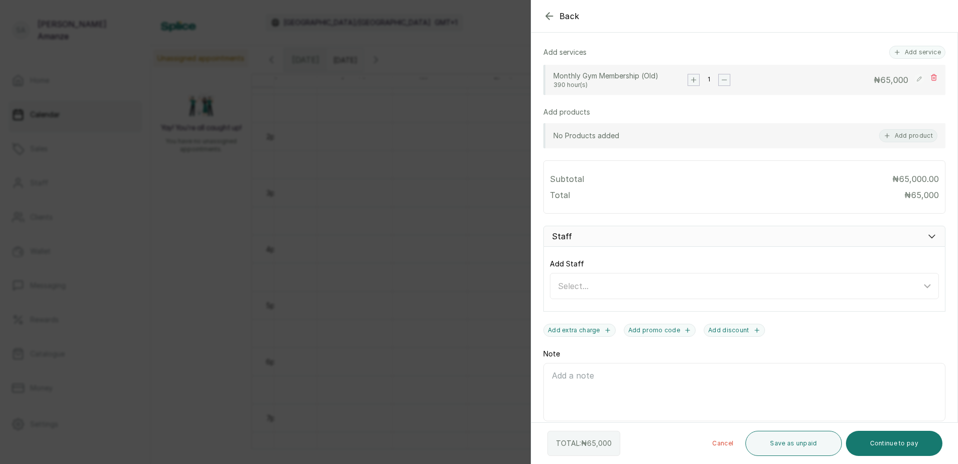
scroll to position [201, 0]
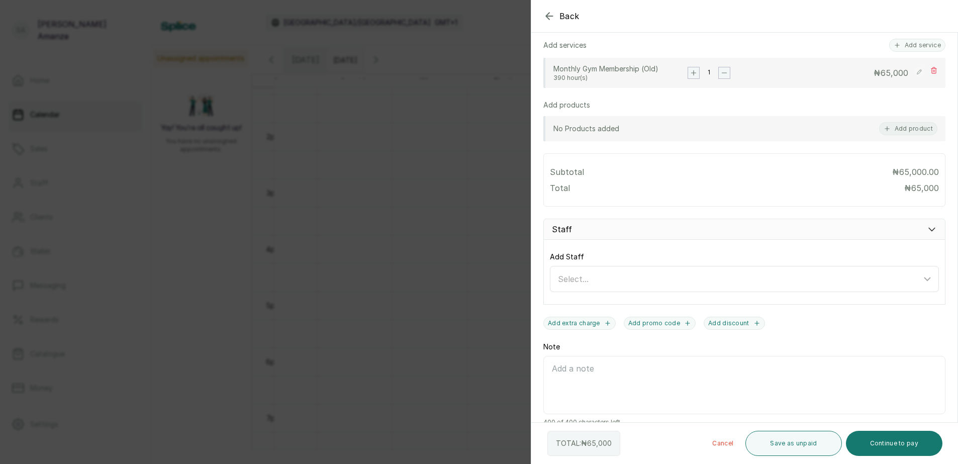
click at [924, 280] on icon at bounding box center [927, 278] width 6 height 3
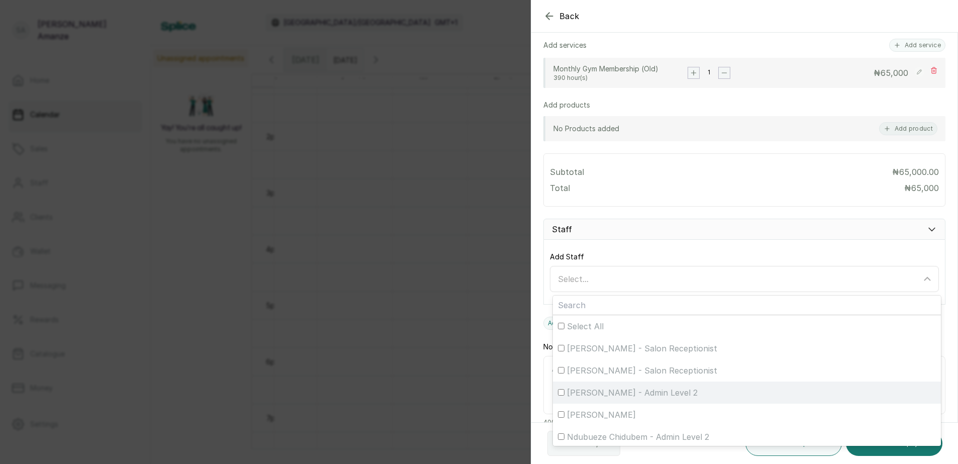
click at [654, 392] on span "[PERSON_NAME] - Admin Level 2" at bounding box center [632, 392] width 131 height 12
click at [564, 392] on input "[PERSON_NAME] - Admin Level 2" at bounding box center [561, 392] width 7 height 7
checkbox input "true"
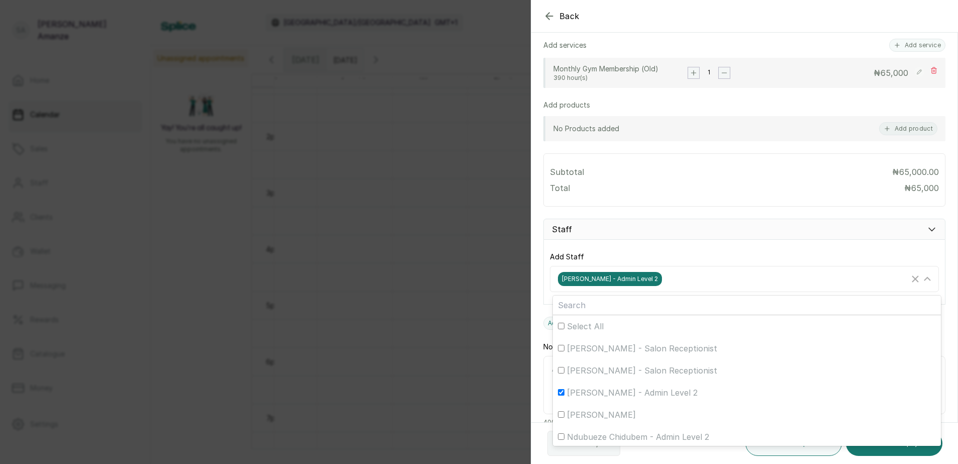
click at [861, 251] on div "Add Staff [PERSON_NAME] - Admin Level 2 Select All [PERSON_NAME] - Salon Recept…" at bounding box center [744, 272] width 402 height 65
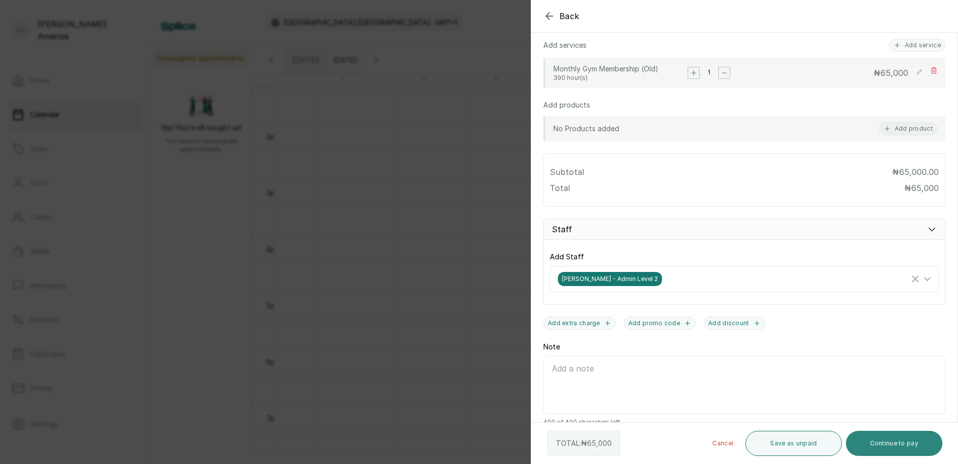
click at [896, 442] on button "Continue to pay" at bounding box center [894, 443] width 97 height 25
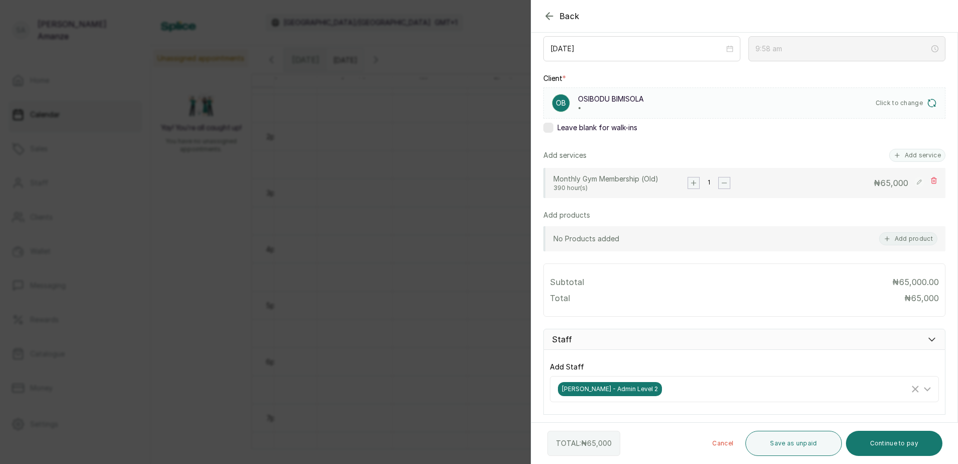
scroll to position [0, 0]
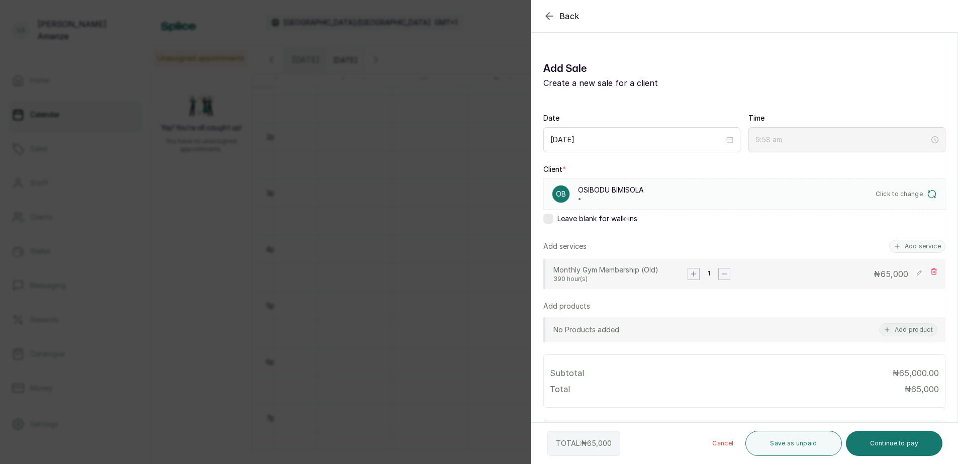
click at [890, 196] on span "Click to change" at bounding box center [899, 194] width 48 height 8
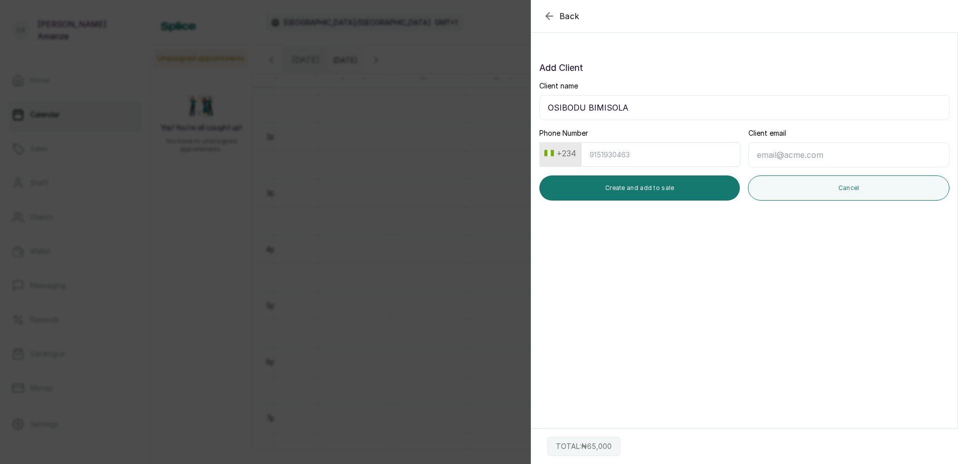
click at [606, 159] on input "Phone Number" at bounding box center [660, 154] width 159 height 25
type input "9097030007"
click at [616, 190] on button "Create and add to sale" at bounding box center [639, 187] width 200 height 25
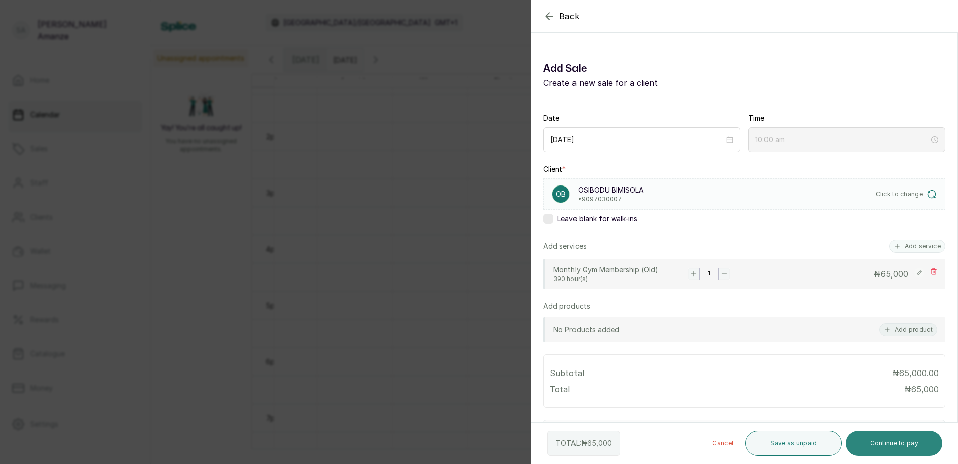
click at [867, 443] on button "Continue to pay" at bounding box center [894, 443] width 97 height 25
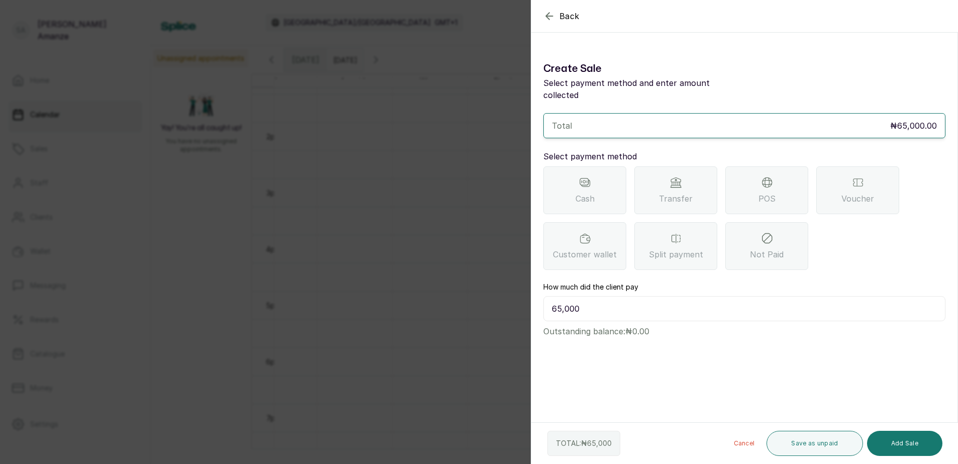
click at [683, 179] on div "Transfer" at bounding box center [675, 190] width 83 height 48
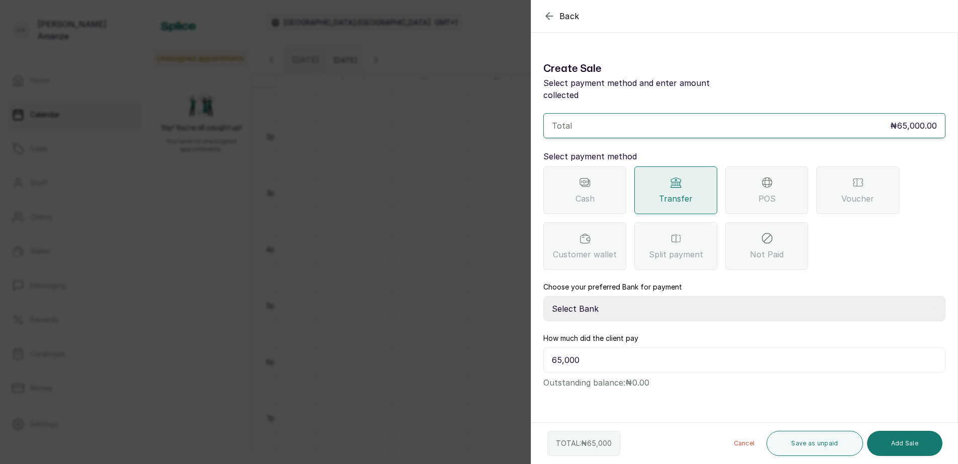
click at [668, 300] on select "Select Bank BARAZAHI LIMITED Access Bank TRACTION/TR BARAZAHI Paystack-Titan Ba…" at bounding box center [744, 308] width 402 height 25
select select "3da602f6-cb5f-407a-81f6-dc86d0307638"
click at [543, 296] on select "Select Bank BARAZAHI LIMITED Access Bank TRACTION/TR BARAZAHI Paystack-Titan Ba…" at bounding box center [744, 308] width 402 height 25
click at [906, 446] on button "Add Sale" at bounding box center [904, 443] width 75 height 25
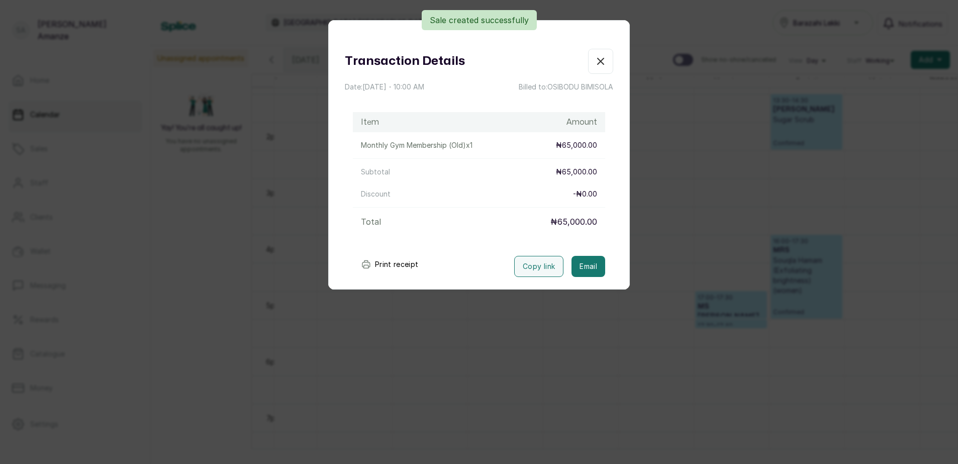
click at [394, 261] on button "Print receipt" at bounding box center [390, 264] width 74 height 20
click at [408, 261] on button "Print receipt" at bounding box center [390, 264] width 74 height 20
click at [594, 68] on button "Show no-show/cancelled" at bounding box center [600, 61] width 25 height 25
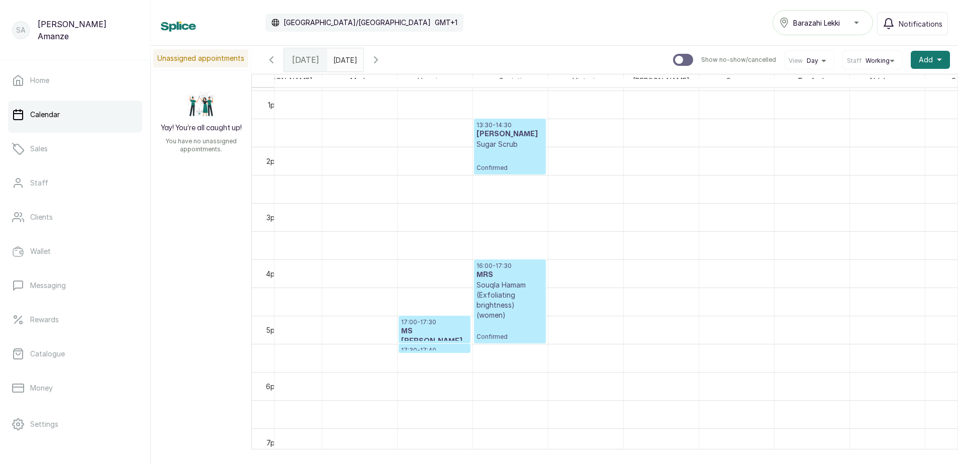
scroll to position [779, 405]
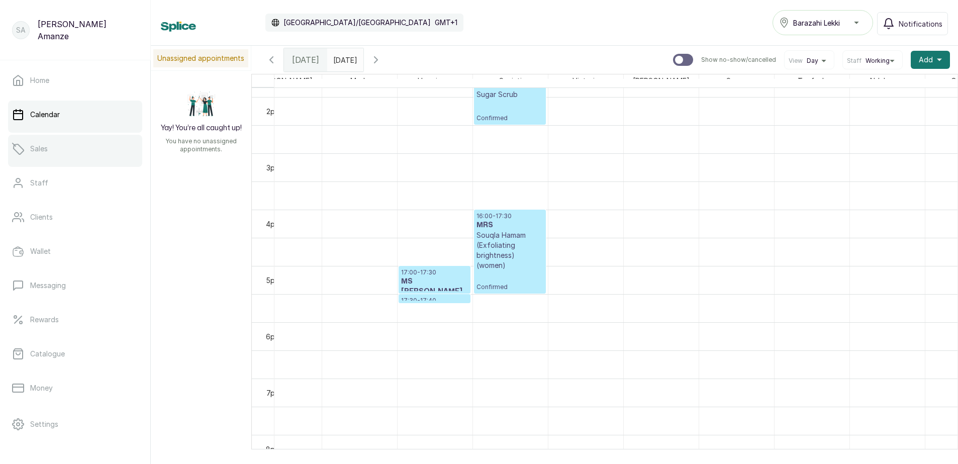
click at [84, 156] on link "Sales" at bounding box center [75, 149] width 134 height 28
